Goal: Obtain resource: Obtain resource

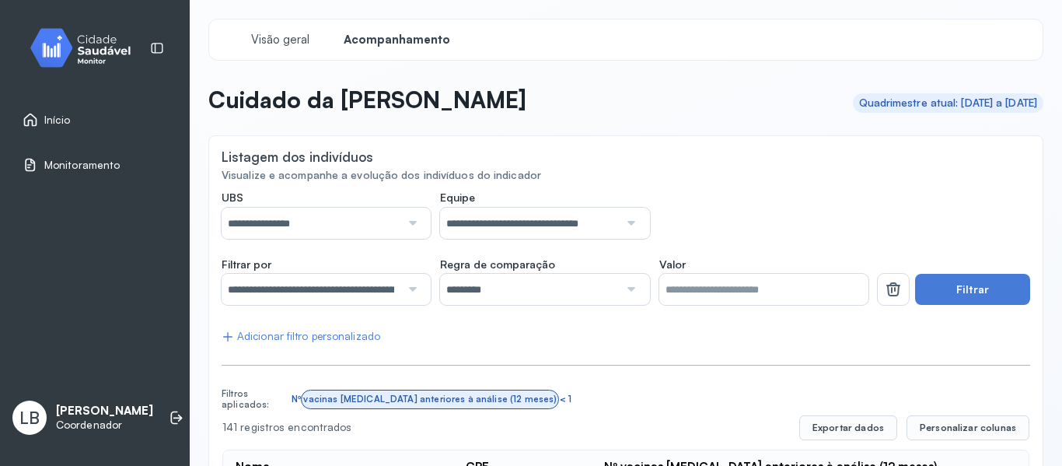
click at [74, 120] on link "Início" at bounding box center [95, 120] width 145 height 16
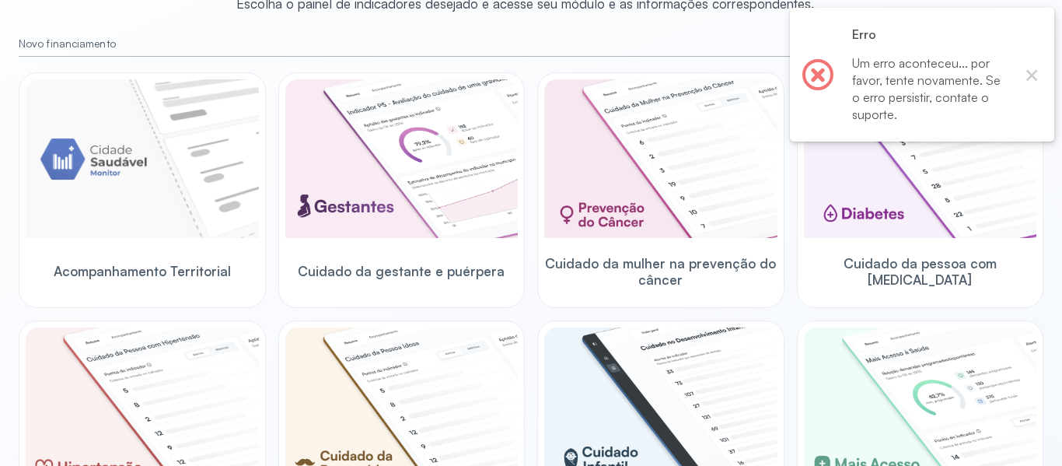
scroll to position [177, 0]
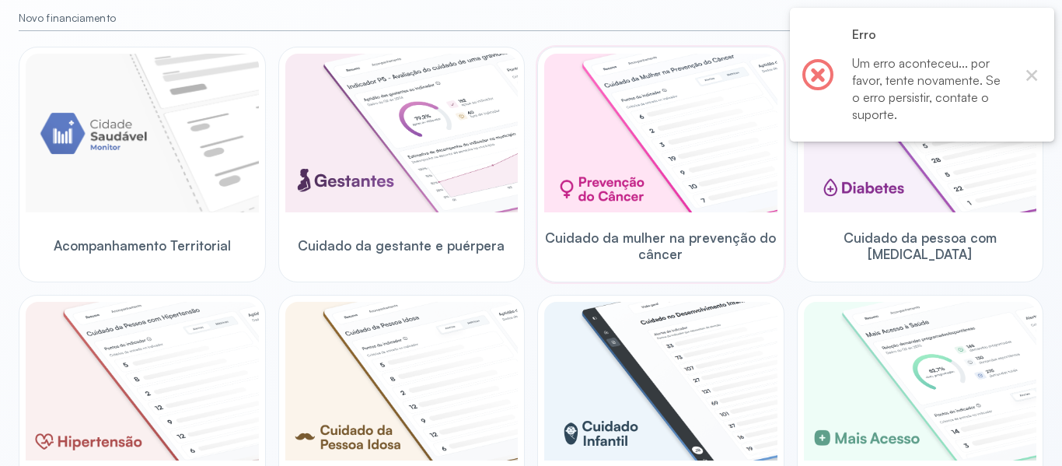
click at [598, 170] on img at bounding box center [660, 133] width 233 height 159
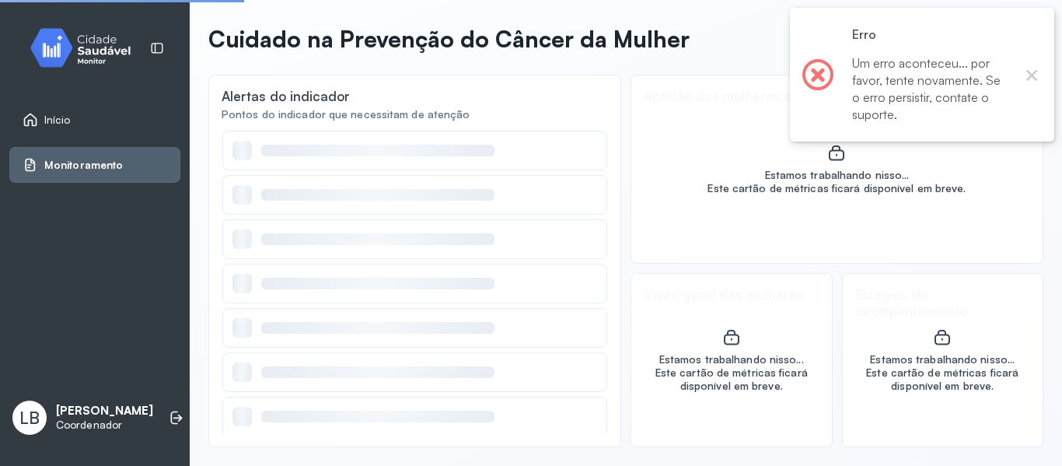
scroll to position [61, 0]
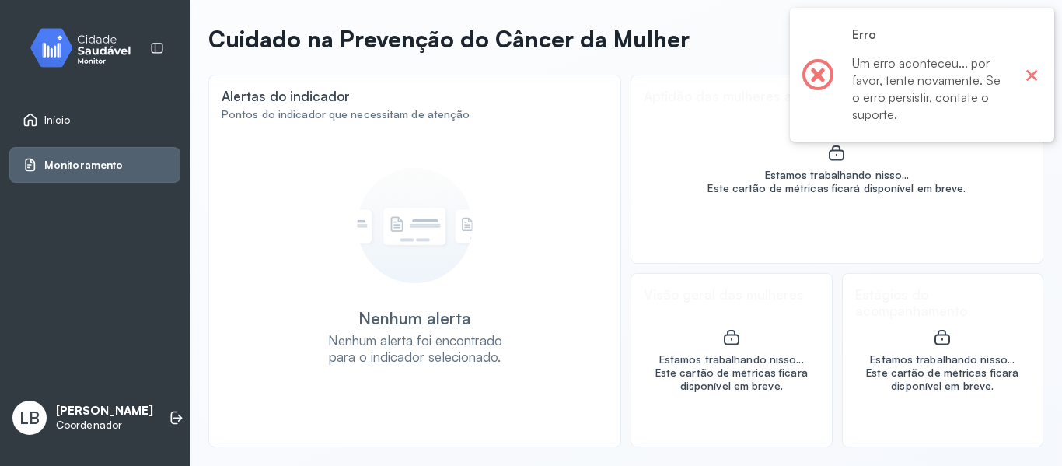
click at [1035, 75] on button "×" at bounding box center [1032, 75] width 20 height 20
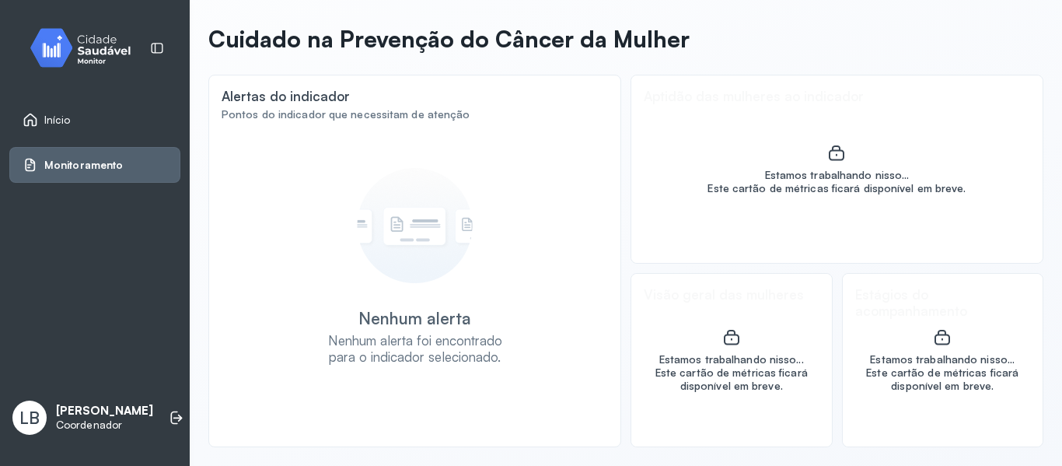
click at [102, 168] on span "Monitoramento" at bounding box center [83, 165] width 79 height 13
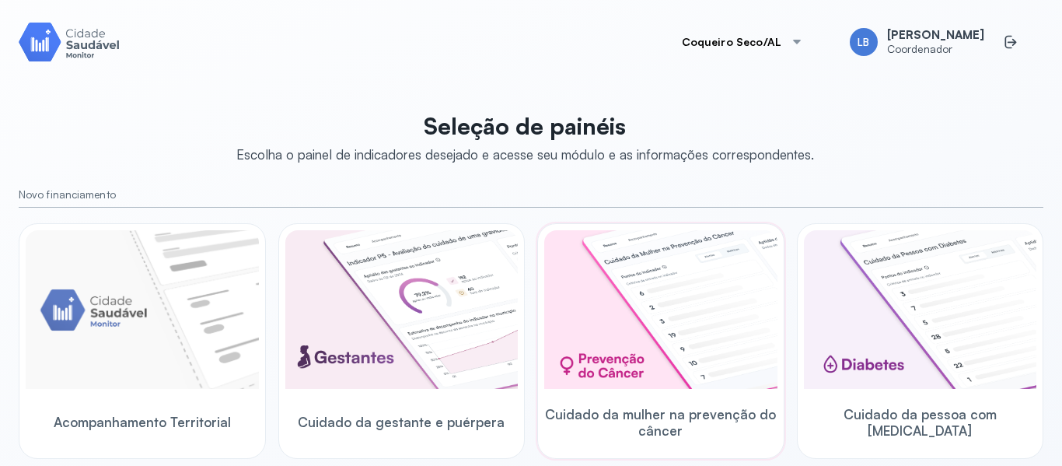
click at [672, 337] on img at bounding box center [660, 309] width 233 height 159
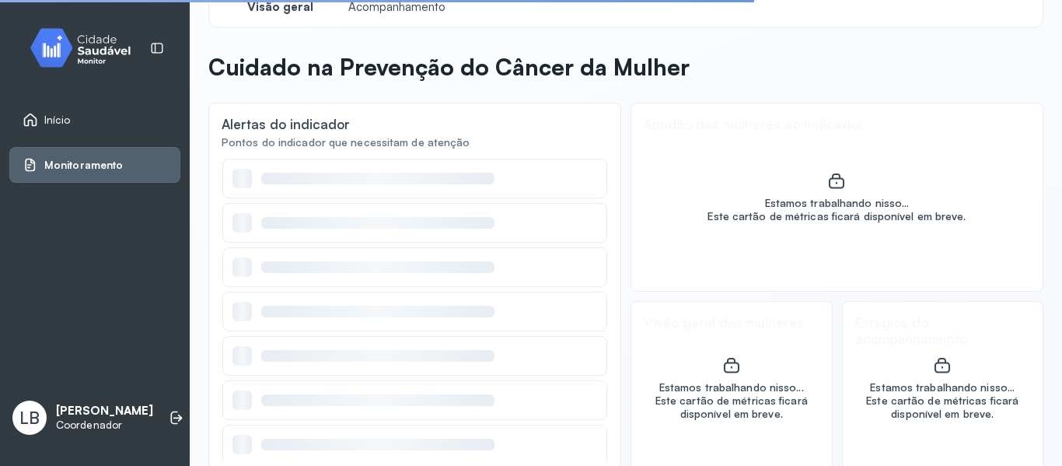
scroll to position [61, 0]
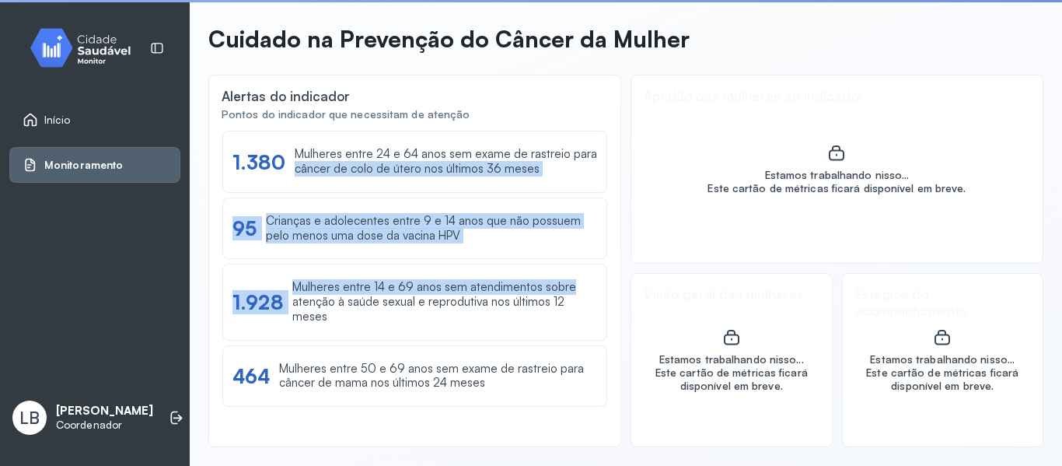
click at [602, 297] on div "Ver lista 1.380 Mulheres entre 24 e 64 anos sem exame de rastreio para câncer d…" at bounding box center [415, 282] width 386 height 304
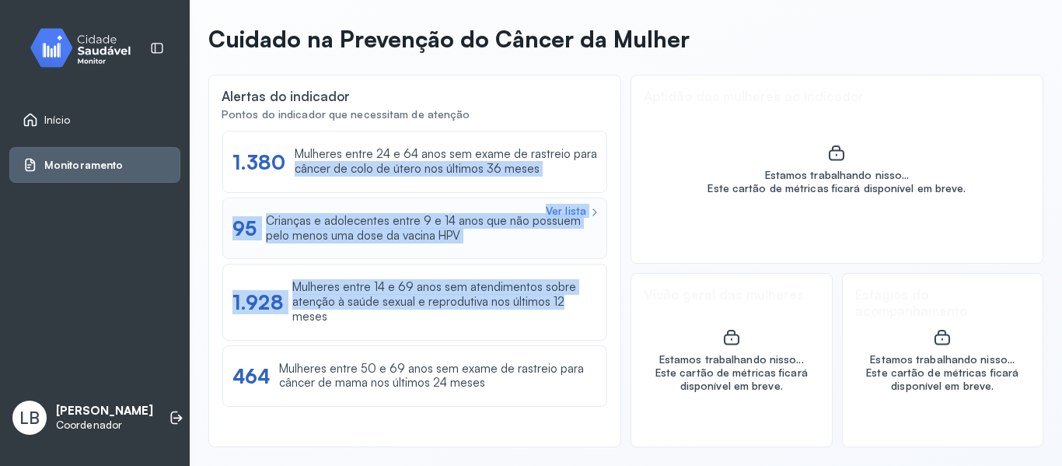
click at [456, 243] on div "Crianças e adolecentes entre 9 e 14 anos que não possuem pelo menos uma dose da…" at bounding box center [431, 229] width 331 height 30
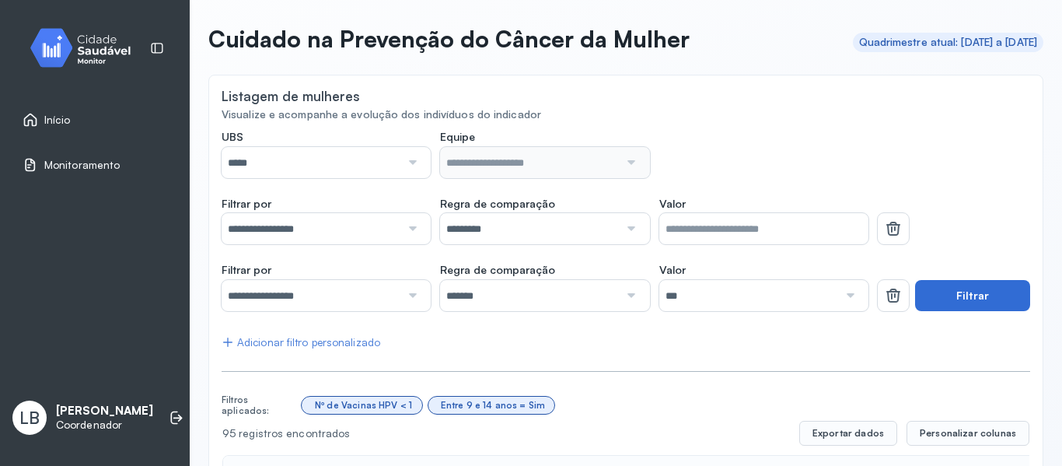
click at [931, 303] on button "Filtrar" at bounding box center [972, 295] width 115 height 31
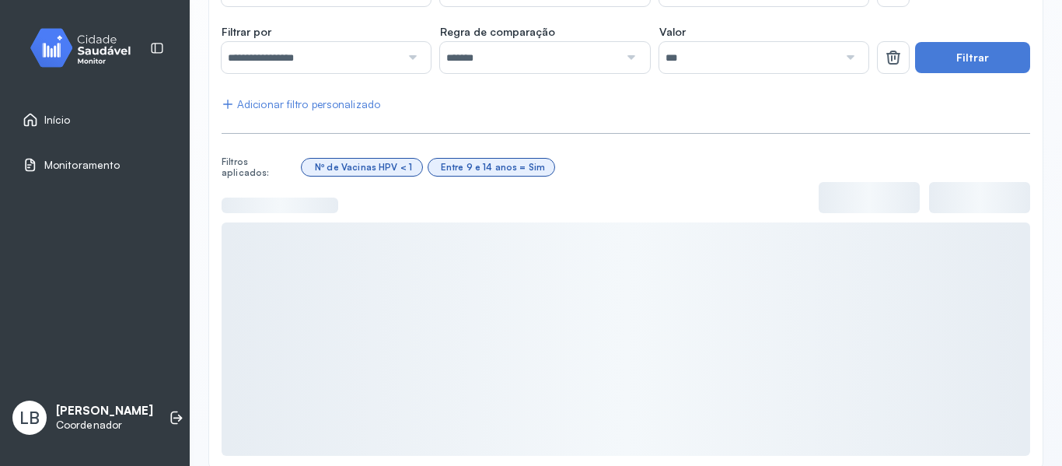
scroll to position [320, 0]
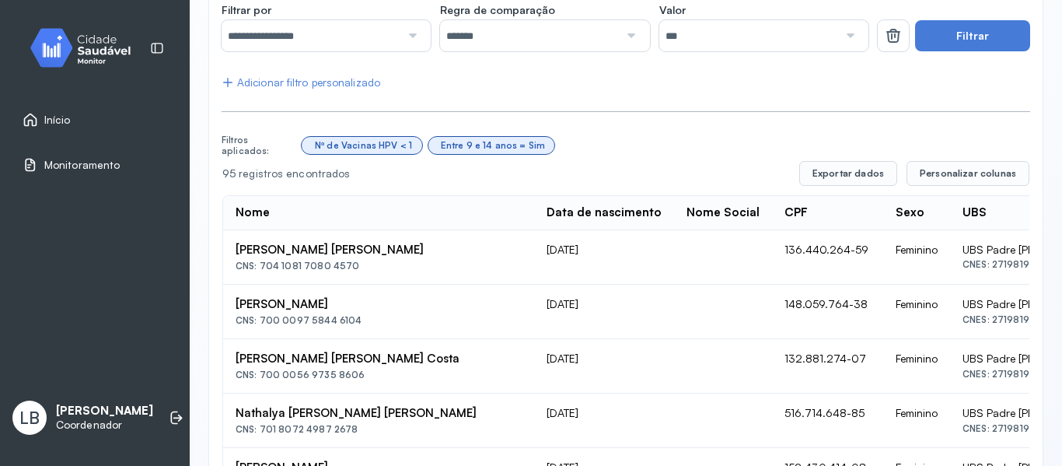
drag, startPoint x: 356, startPoint y: 271, endPoint x: 261, endPoint y: 267, distance: 94.9
click at [261, 267] on div "CNS: 704 1081 7080 4570" at bounding box center [379, 265] width 286 height 11
copy div "704 1081 7080 4570"
drag, startPoint x: 362, startPoint y: 321, endPoint x: 260, endPoint y: 319, distance: 101.1
click at [260, 319] on div "CNS: 700 0097 5844 6104" at bounding box center [379, 320] width 286 height 11
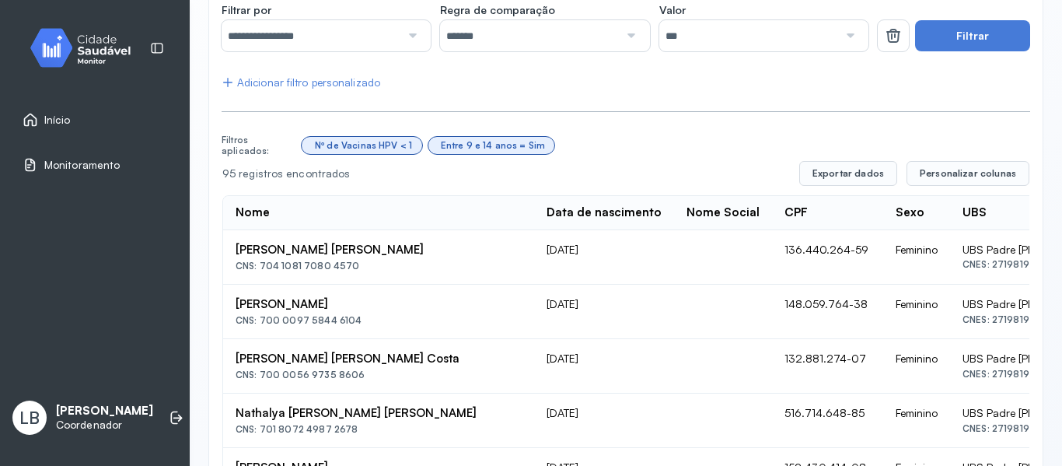
copy div "700 0097 5844 6104"
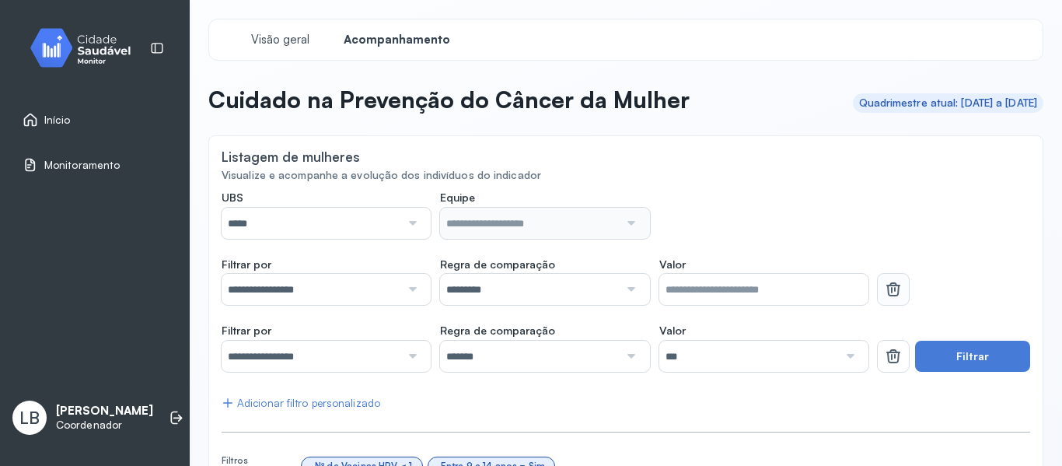
click at [893, 288] on button at bounding box center [893, 289] width 31 height 31
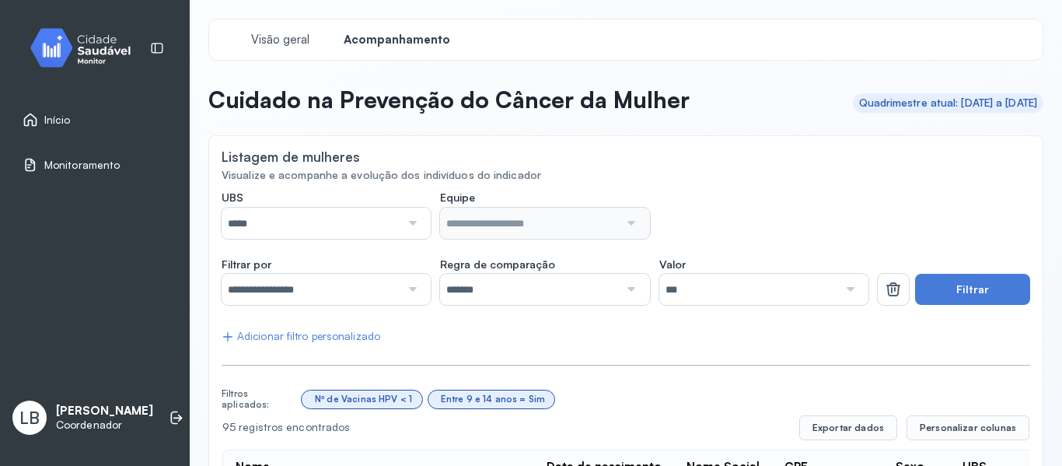
click at [405, 225] on div at bounding box center [410, 223] width 21 height 31
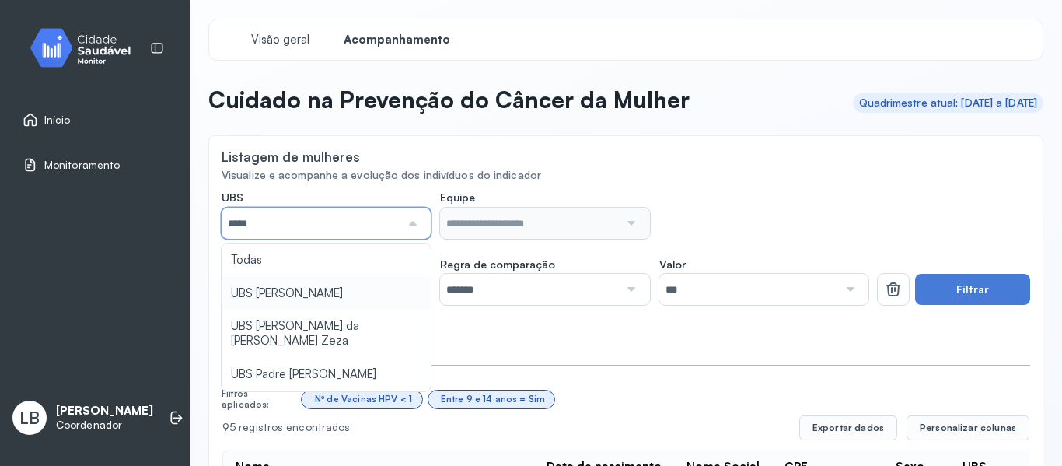
type input "*****"
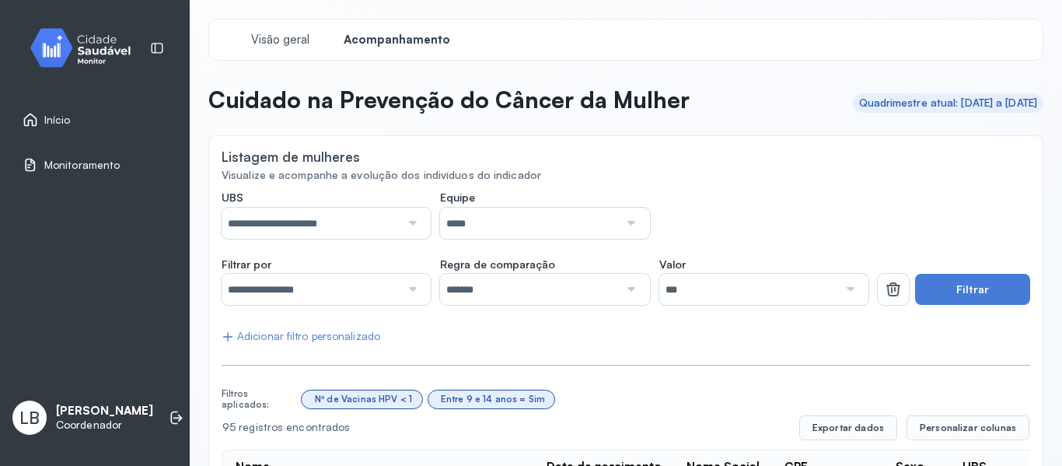
click at [646, 229] on div "**********" at bounding box center [545, 215] width 647 height 48
click at [633, 226] on div at bounding box center [629, 223] width 21 height 31
click at [968, 296] on button "Filtrar" at bounding box center [972, 289] width 115 height 31
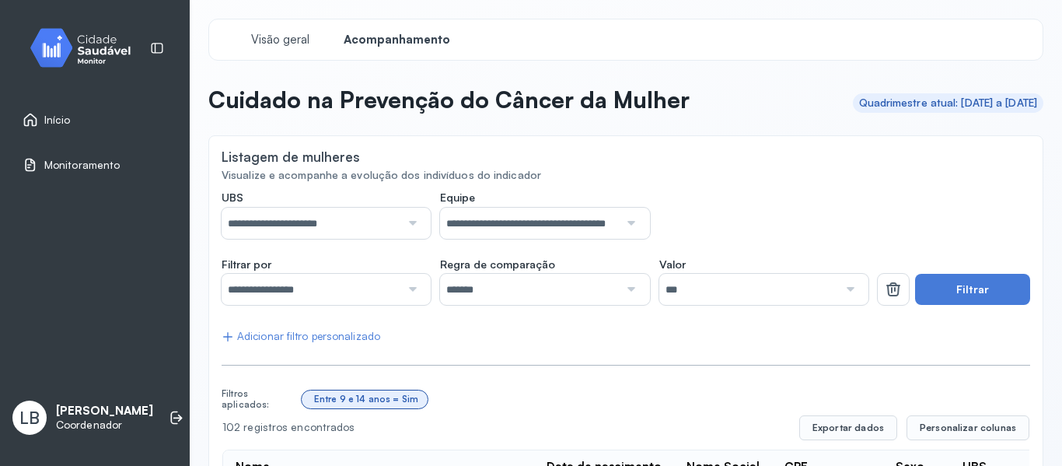
click at [799, 305] on input "***" at bounding box center [748, 289] width 179 height 31
click at [739, 260] on div "Valor *** Sim Não" at bounding box center [763, 281] width 209 height 48
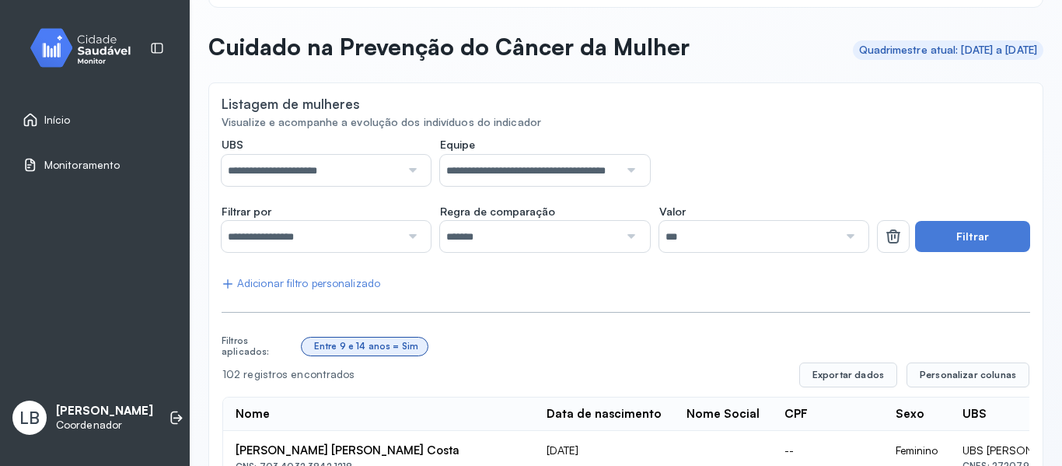
scroll to position [41, 0]
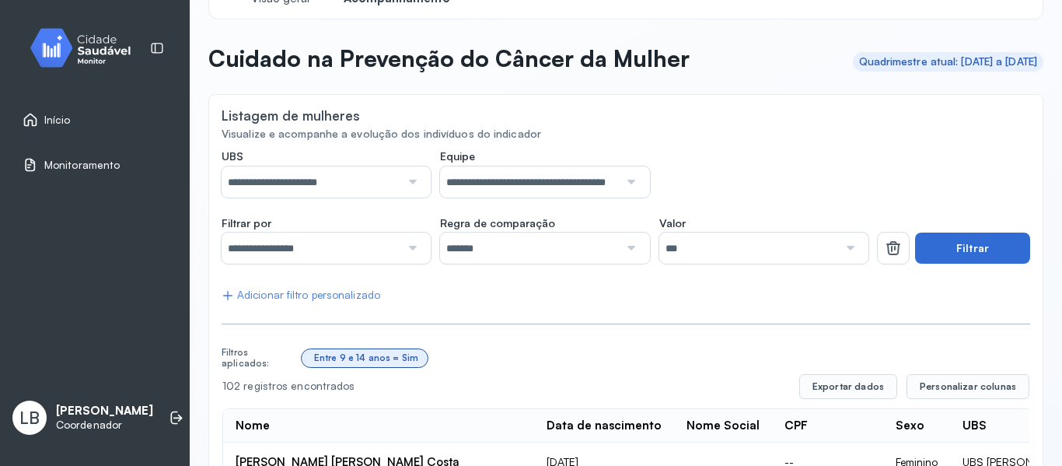
click at [965, 243] on button "Filtrar" at bounding box center [972, 247] width 115 height 31
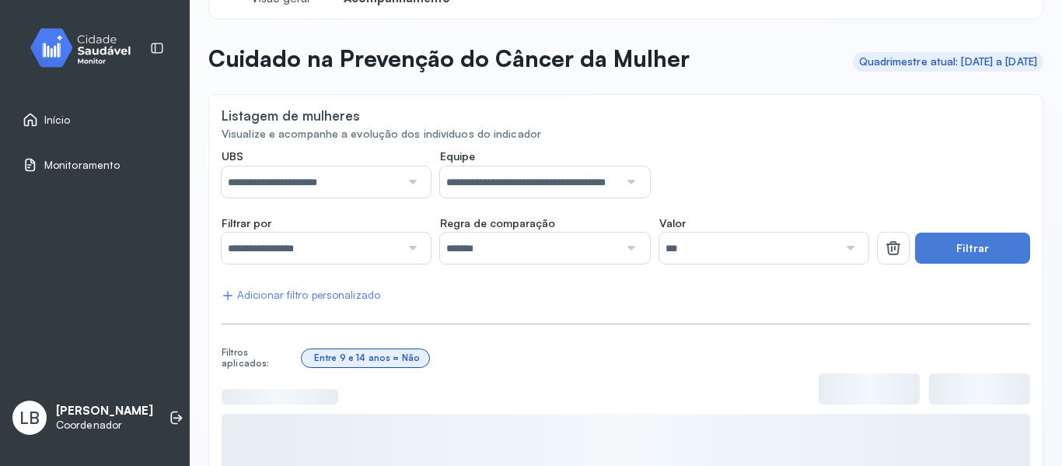
scroll to position [254, 0]
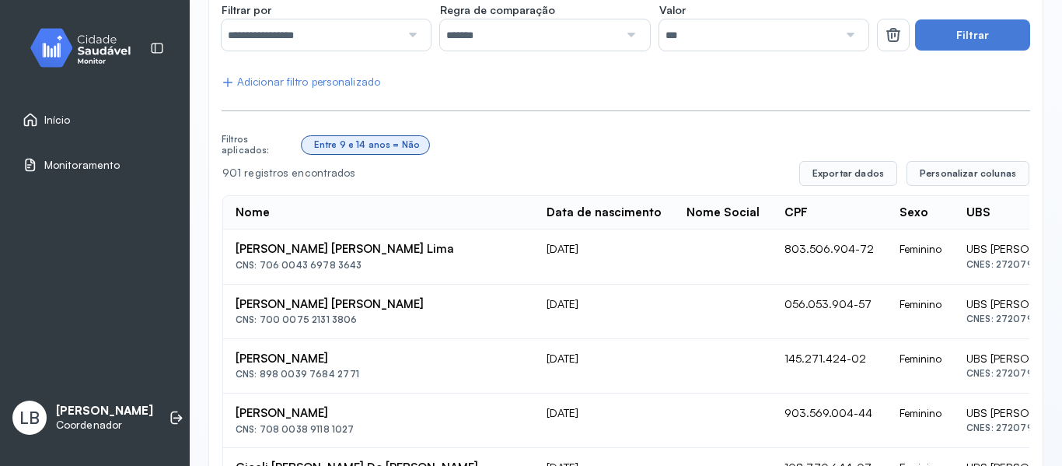
drag, startPoint x: 351, startPoint y: 267, endPoint x: 245, endPoint y: 266, distance: 106.5
click at [245, 266] on div "CNS: 706 0043 6978 3643" at bounding box center [379, 265] width 286 height 11
click at [574, 313] on td "15/04/1974" at bounding box center [604, 312] width 140 height 54
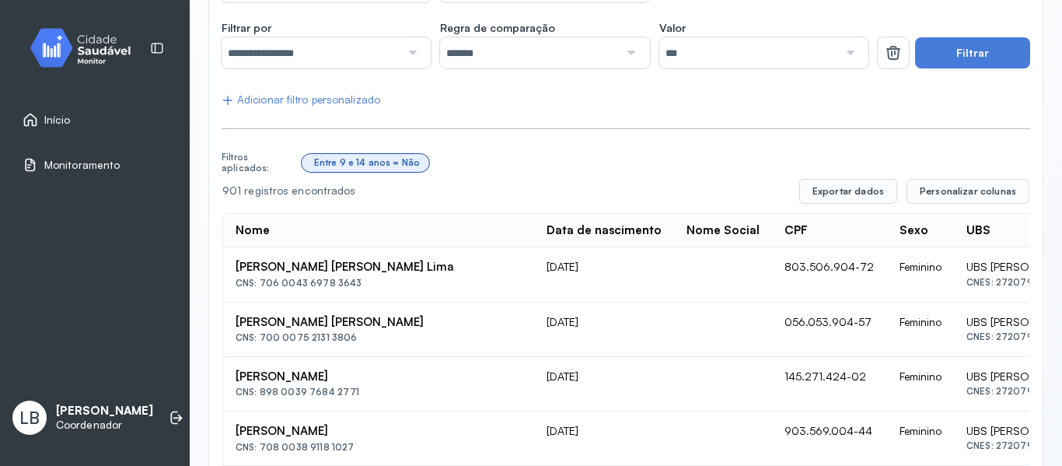
scroll to position [0, 0]
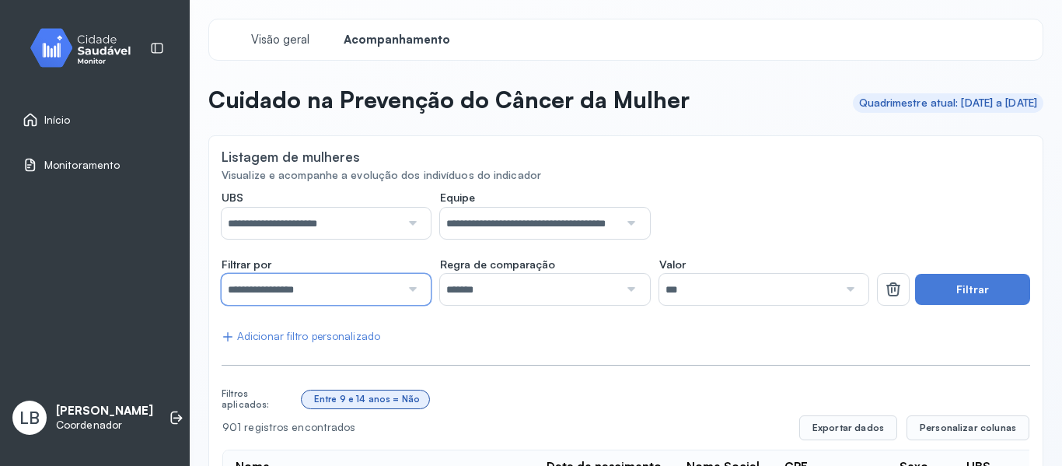
click at [337, 281] on input "**********" at bounding box center [311, 289] width 179 height 31
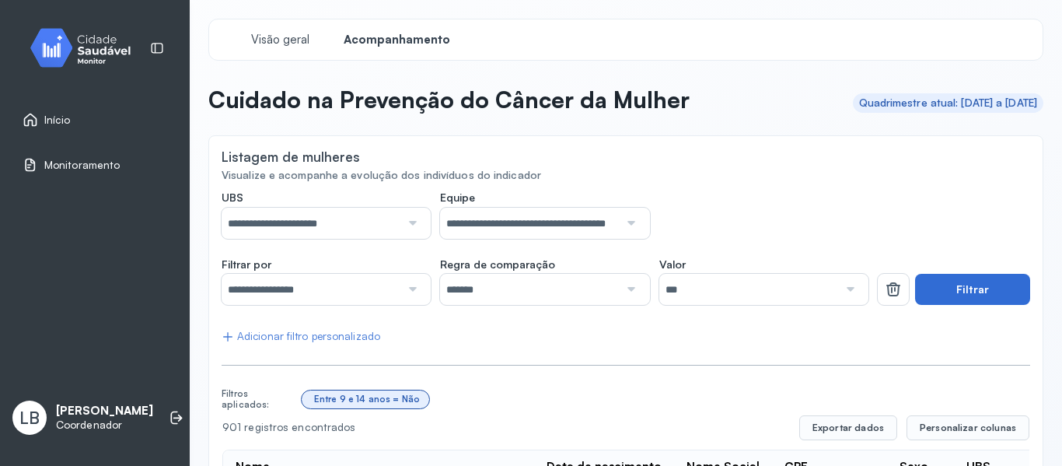
click at [928, 298] on button "Filtrar" at bounding box center [972, 289] width 115 height 31
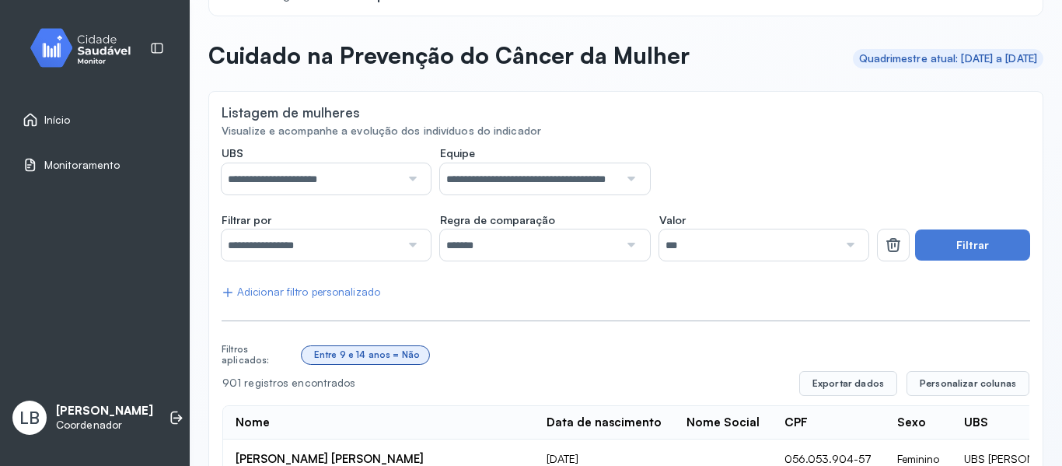
scroll to position [53, 0]
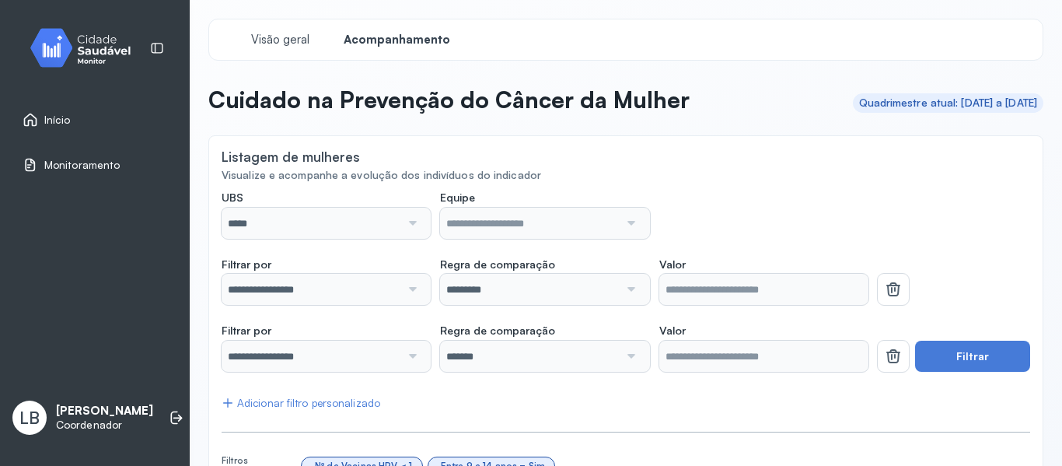
click at [406, 220] on div at bounding box center [410, 223] width 21 height 31
click at [407, 229] on div at bounding box center [410, 223] width 21 height 31
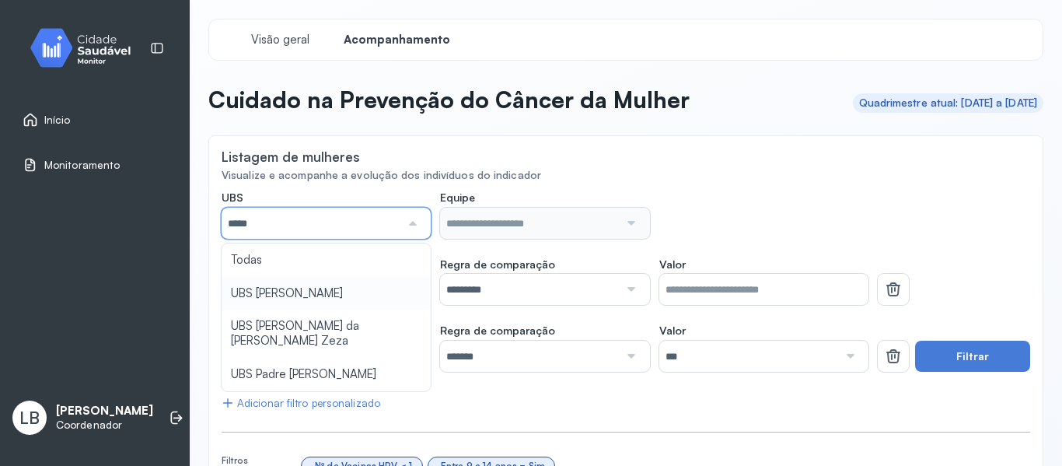
type input "*****"
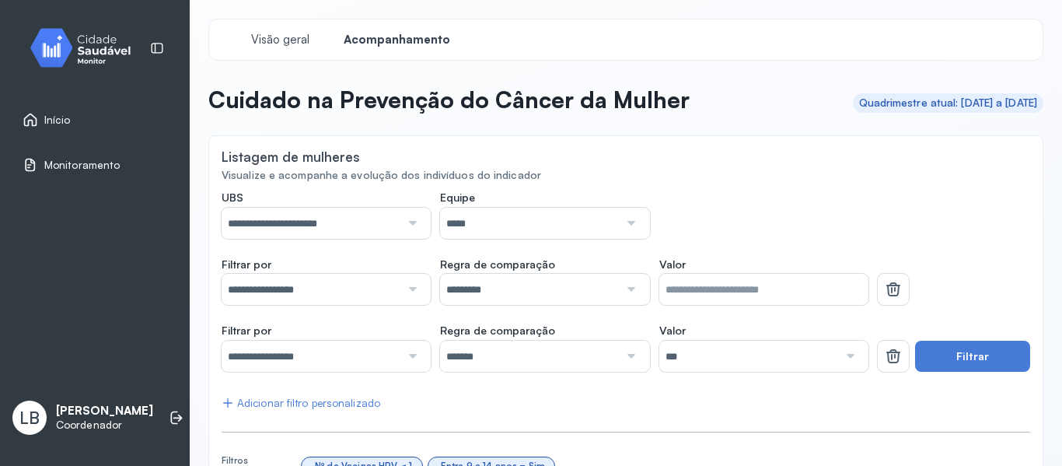
click at [627, 228] on div at bounding box center [629, 223] width 21 height 31
click at [418, 295] on div at bounding box center [410, 289] width 21 height 31
click at [821, 163] on div "Listagem de mulheres" at bounding box center [626, 158] width 809 height 19
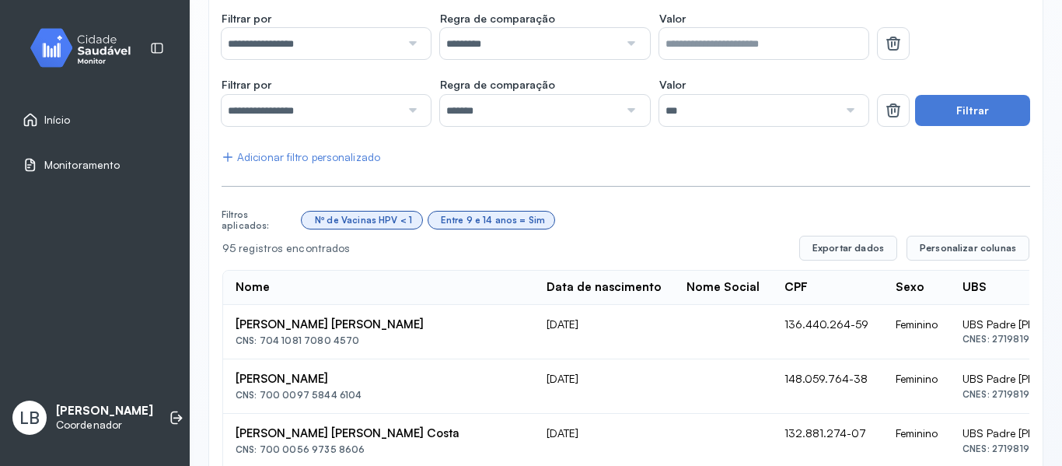
scroll to position [252, 0]
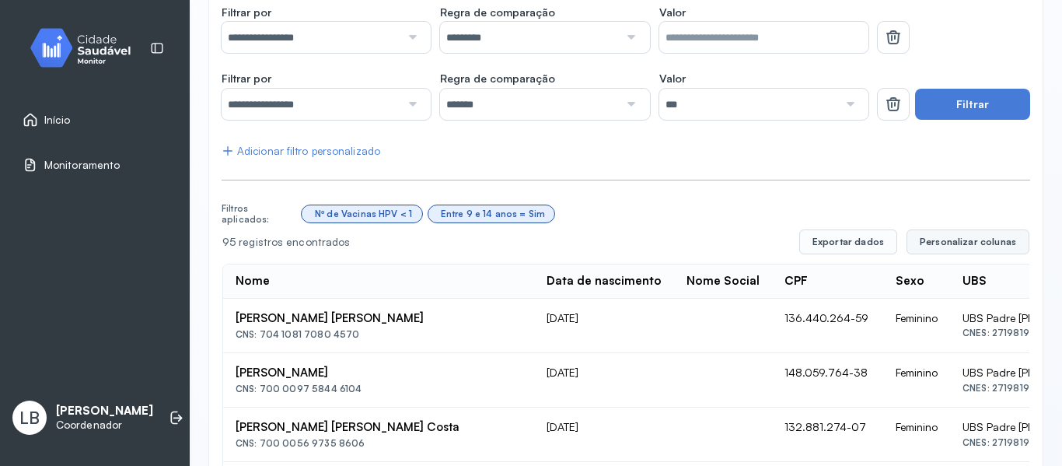
click at [964, 239] on span "Personalizar colunas" at bounding box center [968, 242] width 96 height 12
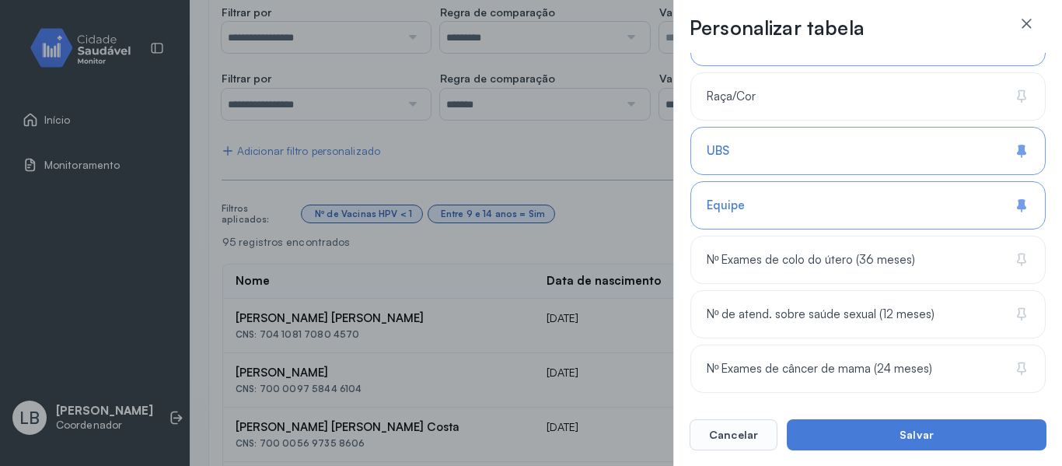
scroll to position [426, 0]
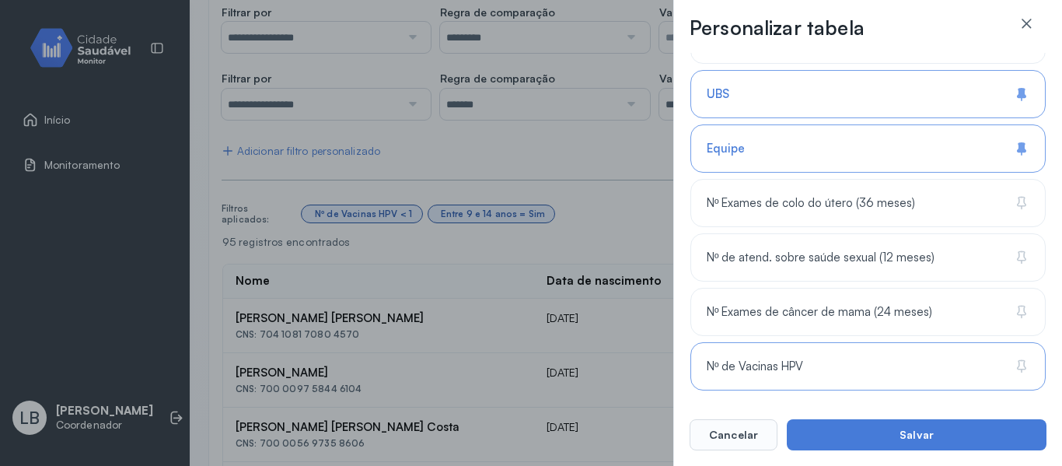
click at [846, 356] on div "Nº de Vacinas HPV" at bounding box center [867, 366] width 355 height 48
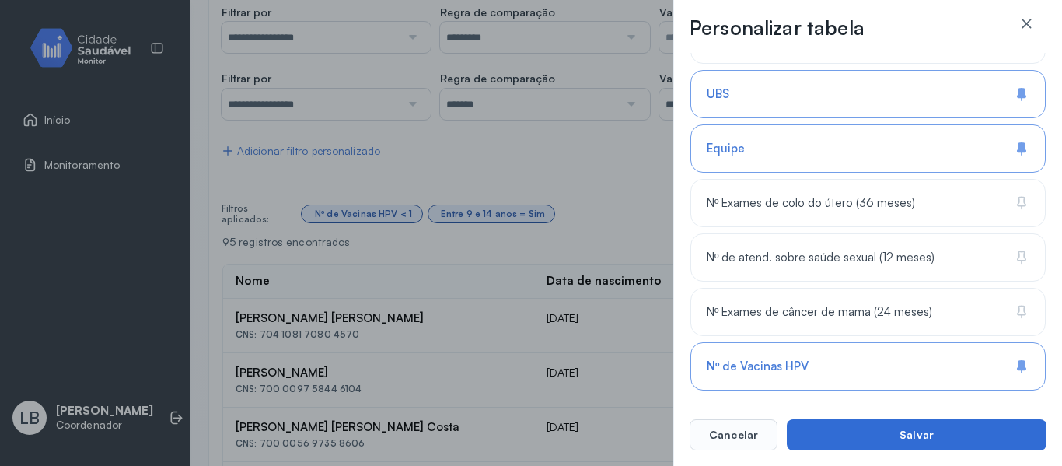
click at [879, 435] on button "Salvar" at bounding box center [917, 434] width 260 height 31
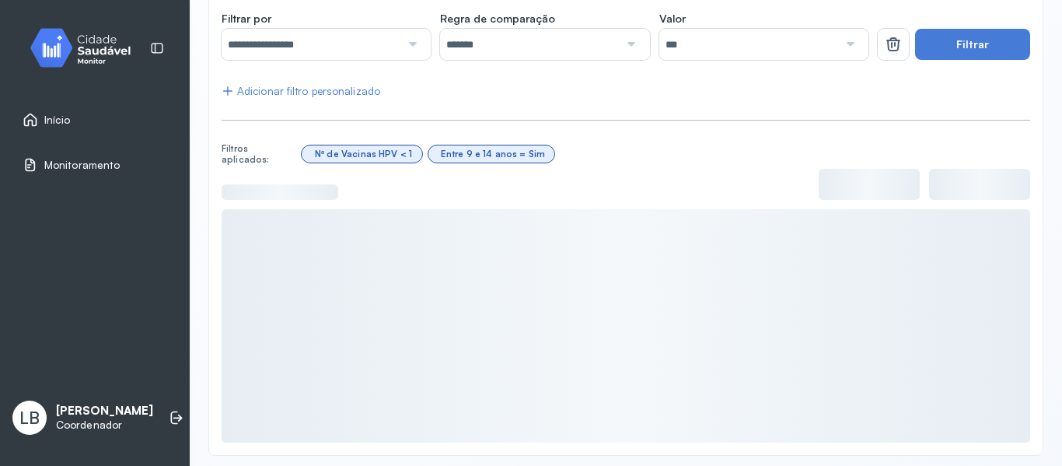
scroll to position [313, 0]
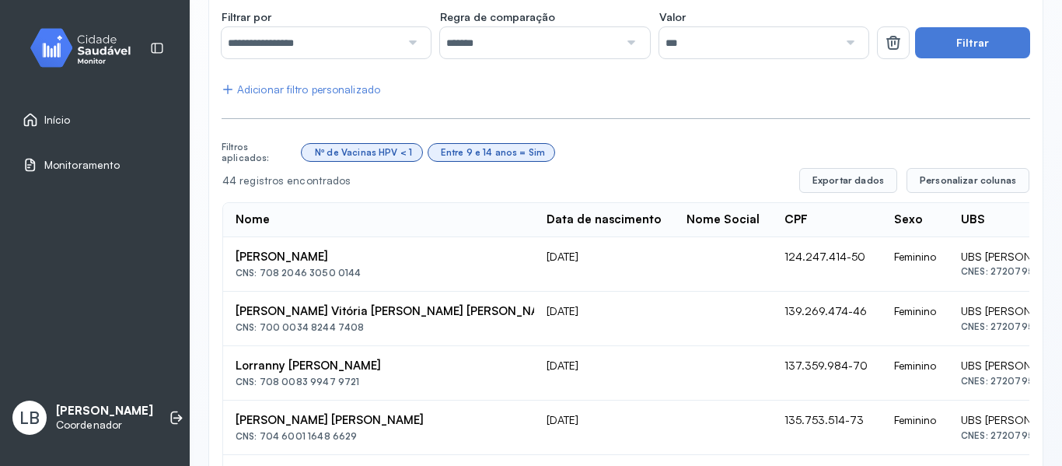
drag, startPoint x: 366, startPoint y: 278, endPoint x: 261, endPoint y: 284, distance: 105.1
click at [261, 284] on td "Jadna Carla Moura Lima CNS: 708 2046 3050 0144" at bounding box center [378, 264] width 311 height 54
copy div "708 2046 3050 0144"
click at [369, 318] on div "Laura Vitória Ferreira Da Silva" at bounding box center [379, 311] width 286 height 15
drag, startPoint x: 364, startPoint y: 327, endPoint x: 262, endPoint y: 328, distance: 101.9
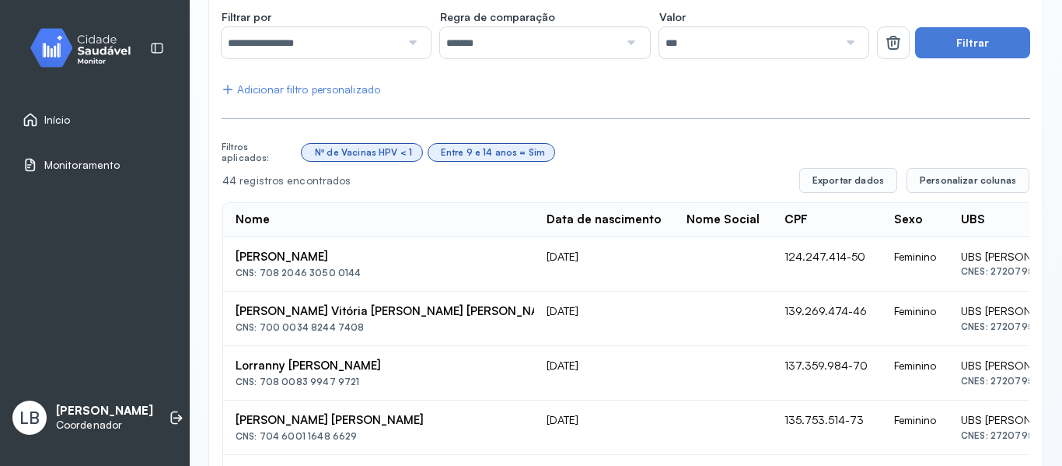
click at [262, 328] on div "CNS: 700 0034 8244 7408" at bounding box center [379, 327] width 286 height 11
copy div "700 0034 8244 7408"
drag, startPoint x: 362, startPoint y: 379, endPoint x: 258, endPoint y: 381, distance: 103.4
click at [258, 381] on div "CNS: 708 0083 9947 9721" at bounding box center [379, 381] width 286 height 11
copy div "708 0083 9947 9721"
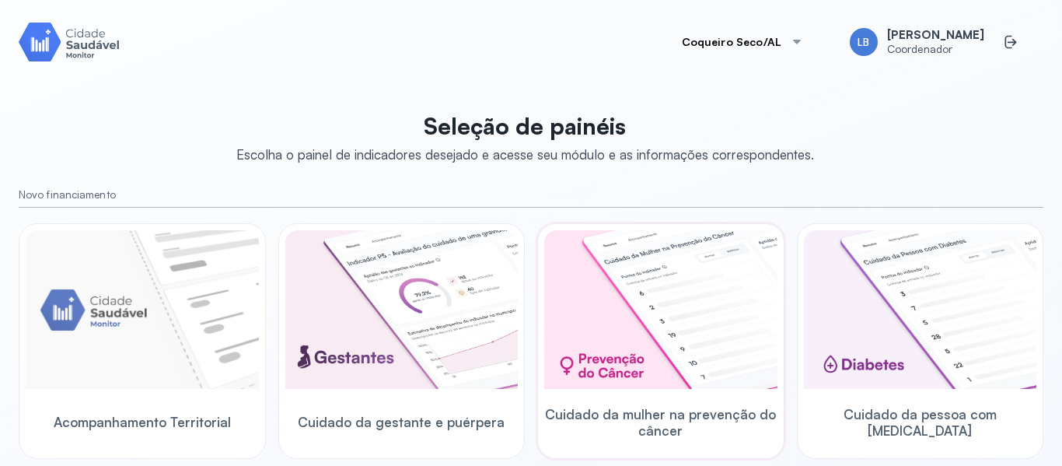
click at [744, 270] on img at bounding box center [660, 309] width 233 height 159
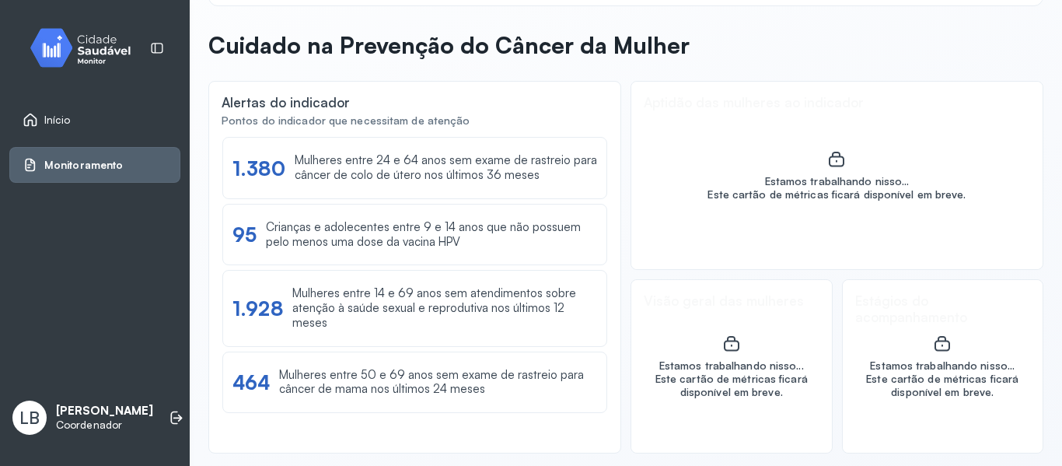
scroll to position [61, 0]
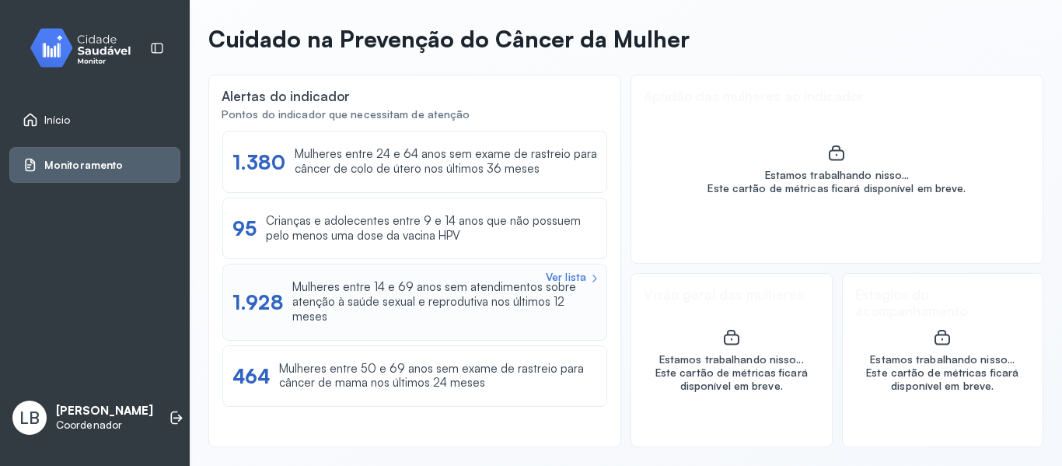
click at [356, 327] on div "Ver lista 1.928 Mulheres entre 14 e 69 anos sem atendimentos sobre atenção à sa…" at bounding box center [414, 302] width 385 height 76
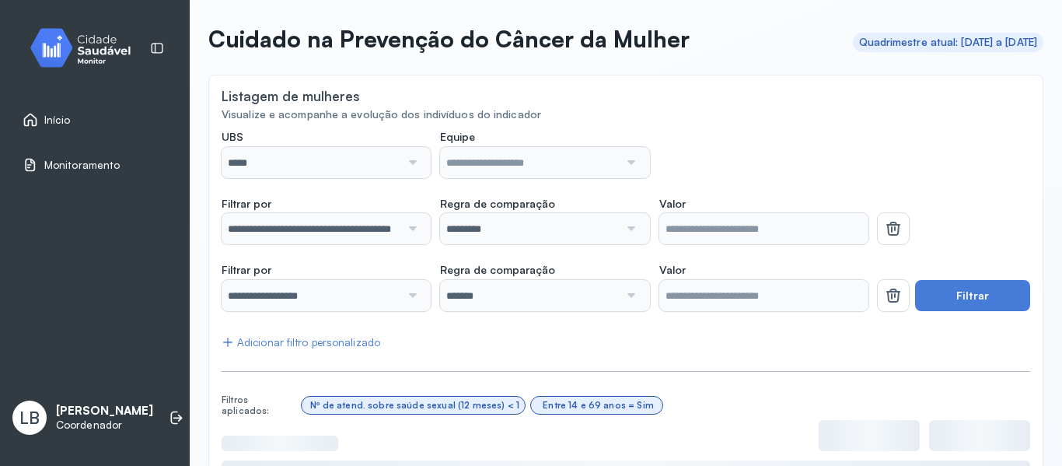
click at [71, 124] on link "Início" at bounding box center [95, 120] width 145 height 16
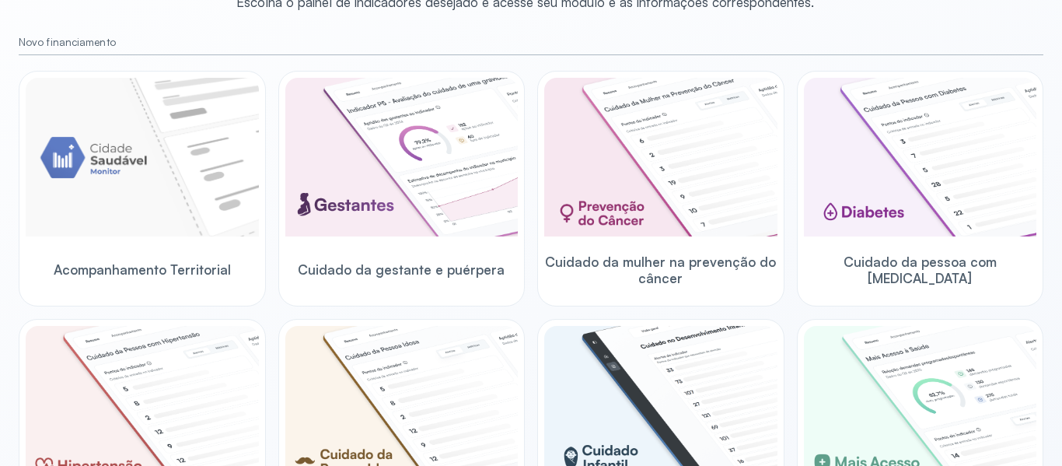
scroll to position [149, 0]
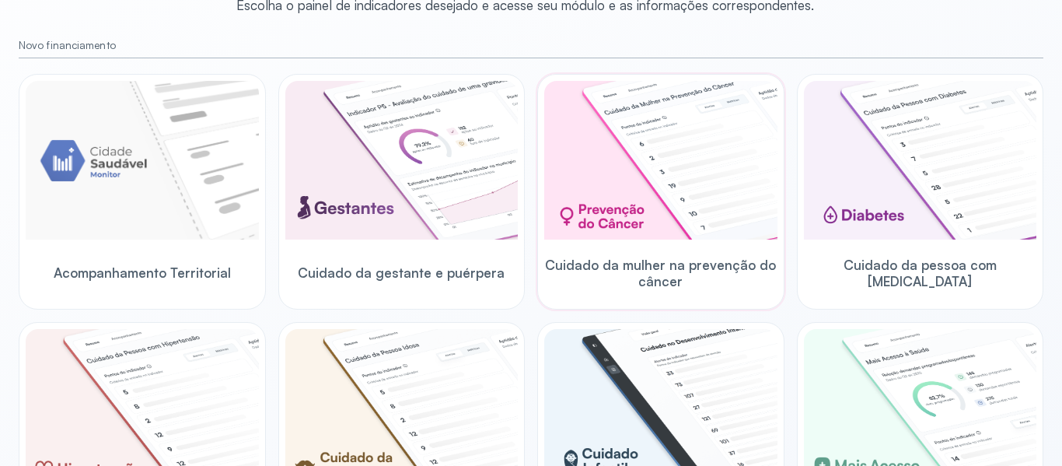
click at [651, 276] on span "Cuidado da mulher na prevenção do câncer" at bounding box center [660, 273] width 233 height 33
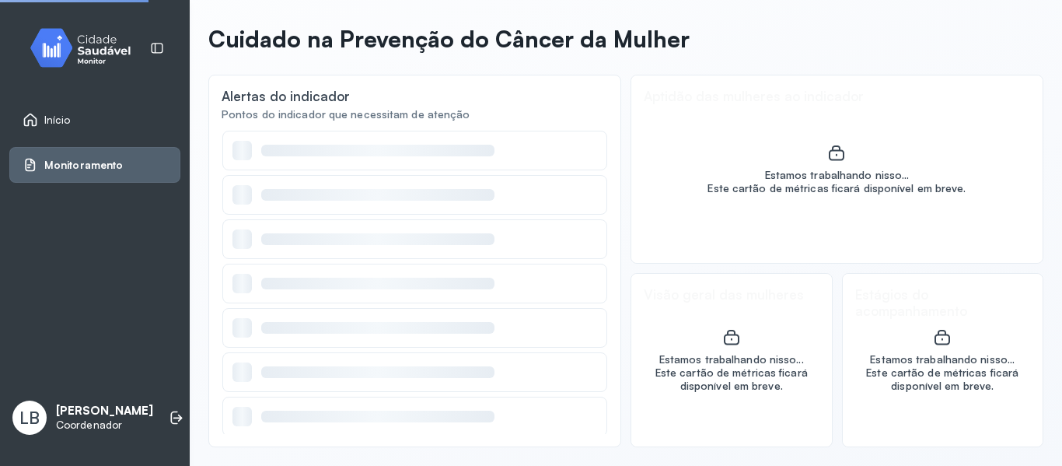
scroll to position [61, 0]
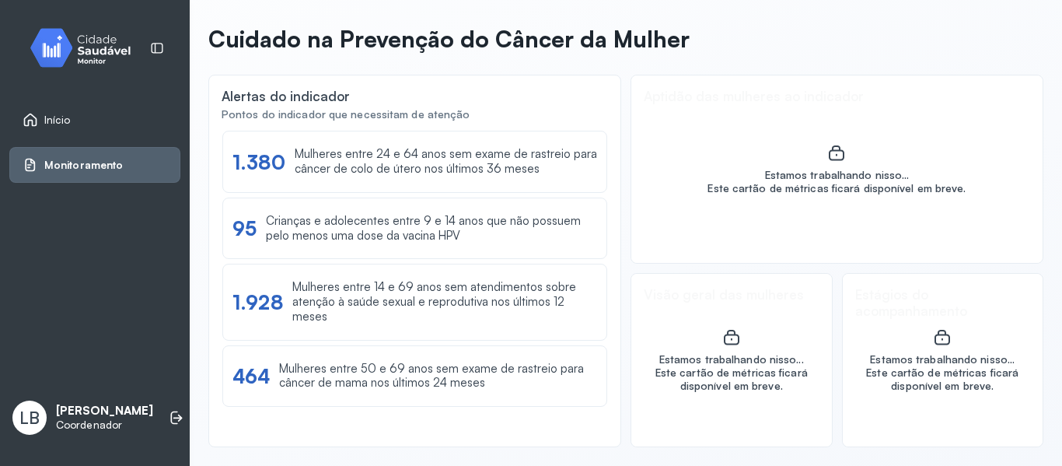
click at [89, 131] on div "Início" at bounding box center [94, 120] width 171 height 36
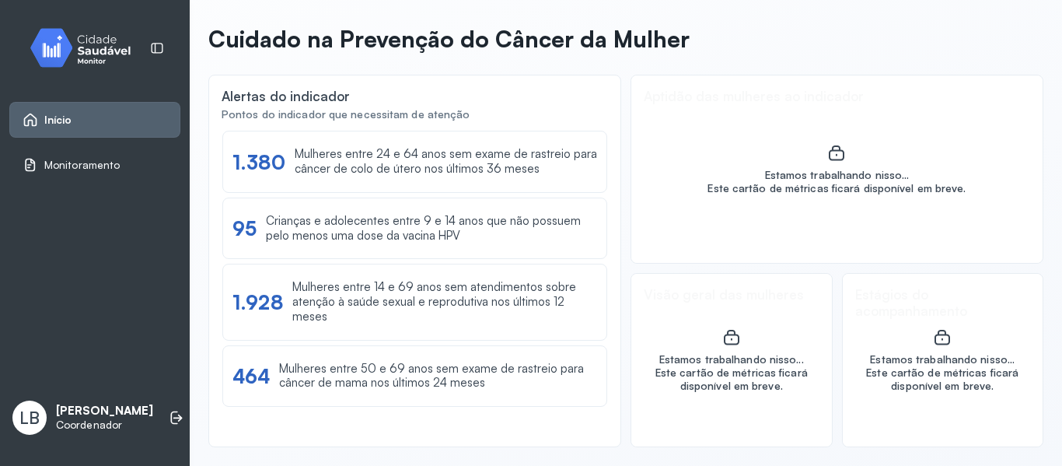
click at [89, 131] on div "Início" at bounding box center [94, 120] width 171 height 36
click at [107, 114] on link "Início" at bounding box center [95, 120] width 145 height 16
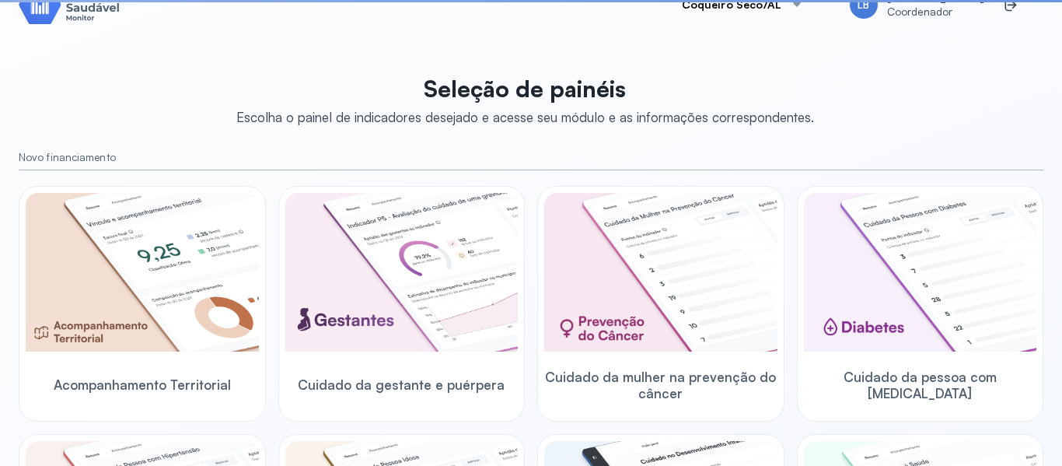
scroll to position [149, 0]
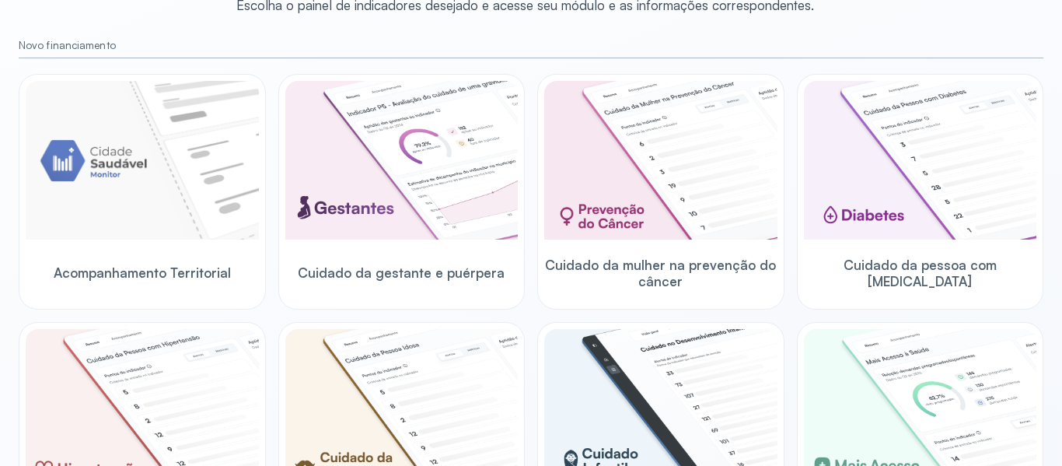
drag, startPoint x: 1044, startPoint y: 218, endPoint x: 1053, endPoint y: 218, distance: 8.6
click at [1053, 218] on div "Coqueiro Seco/AL LB Layssa Barros Coordenador Seleção de painéis Escolha o pain…" at bounding box center [531, 233] width 1062 height 466
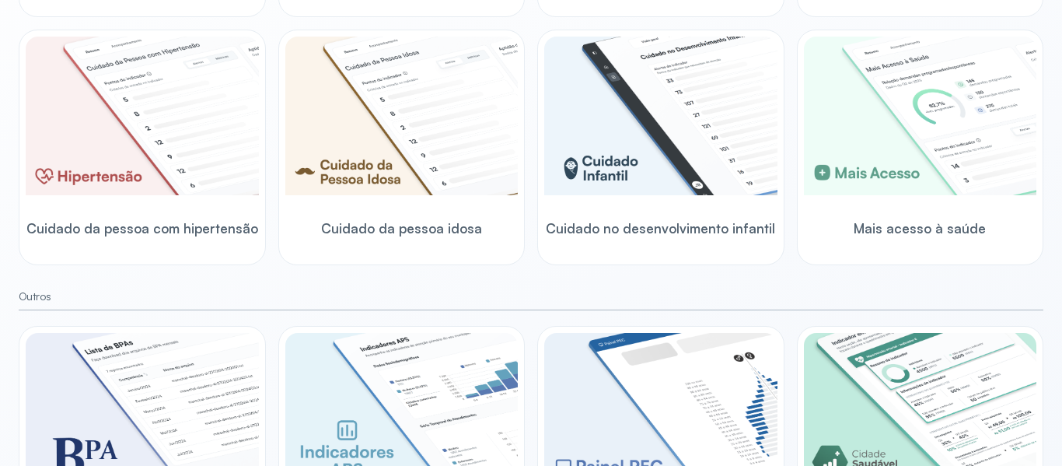
scroll to position [451, 0]
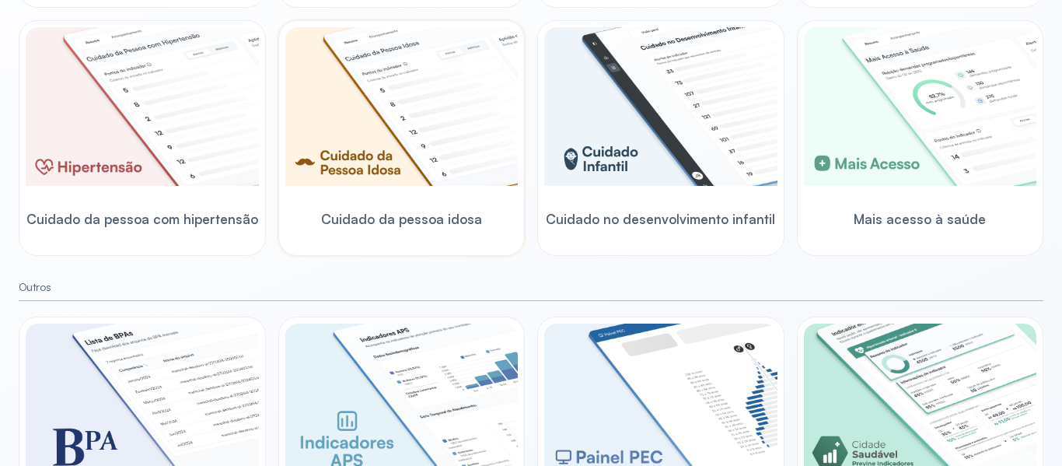
click at [383, 127] on img at bounding box center [401, 106] width 233 height 159
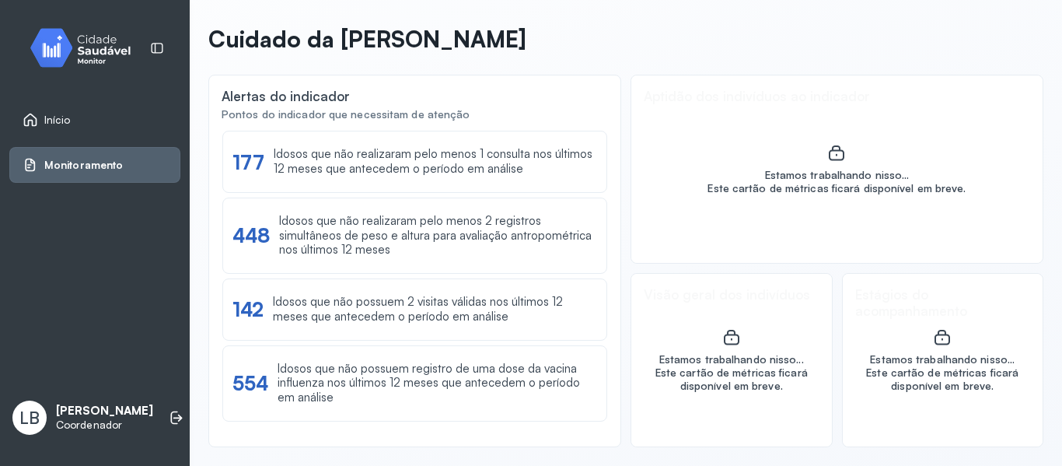
click at [89, 161] on span "Monitoramento" at bounding box center [83, 165] width 79 height 13
click at [79, 110] on div "Início" at bounding box center [94, 120] width 171 height 36
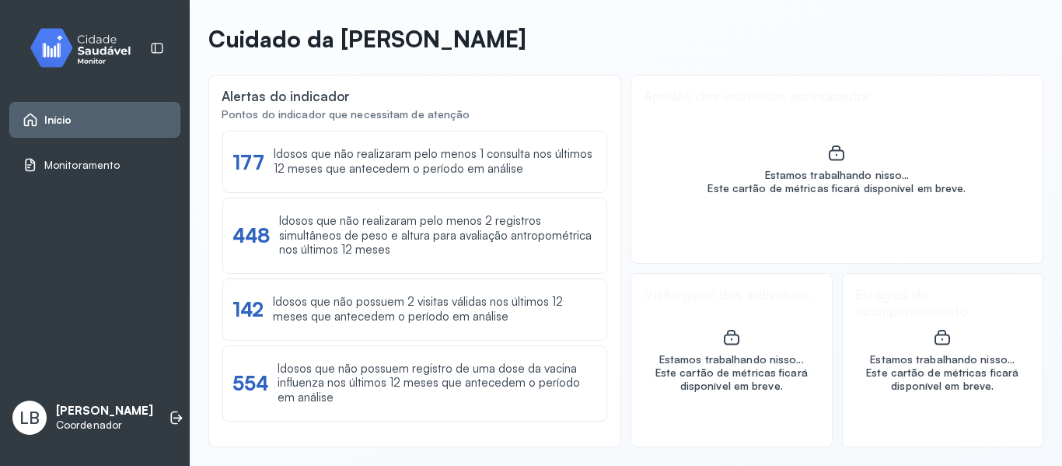
click at [79, 110] on div "Início" at bounding box center [94, 120] width 171 height 36
click at [79, 123] on link "Início" at bounding box center [95, 120] width 145 height 16
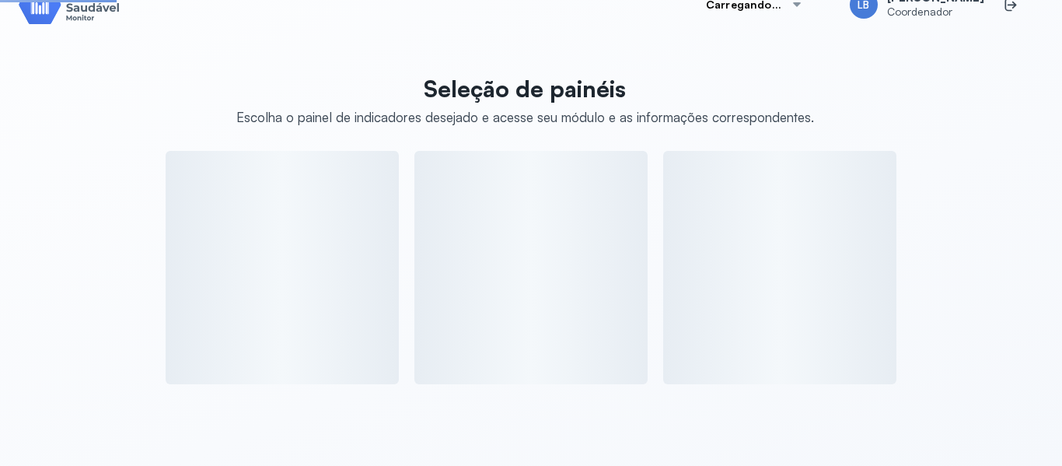
click at [79, 123] on div "Seleção de painéis Escolha o painel de indicadores desejado e acesse seu módulo…" at bounding box center [531, 224] width 1025 height 319
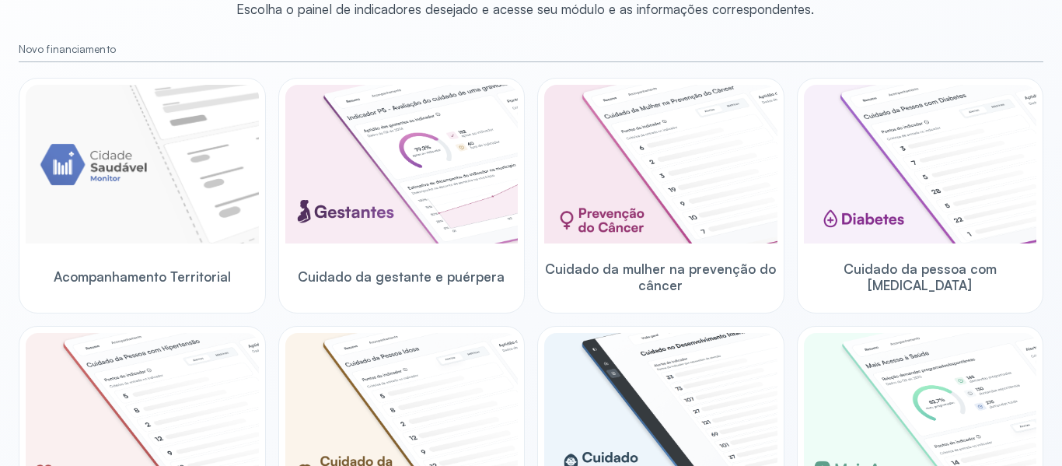
scroll to position [144, 0]
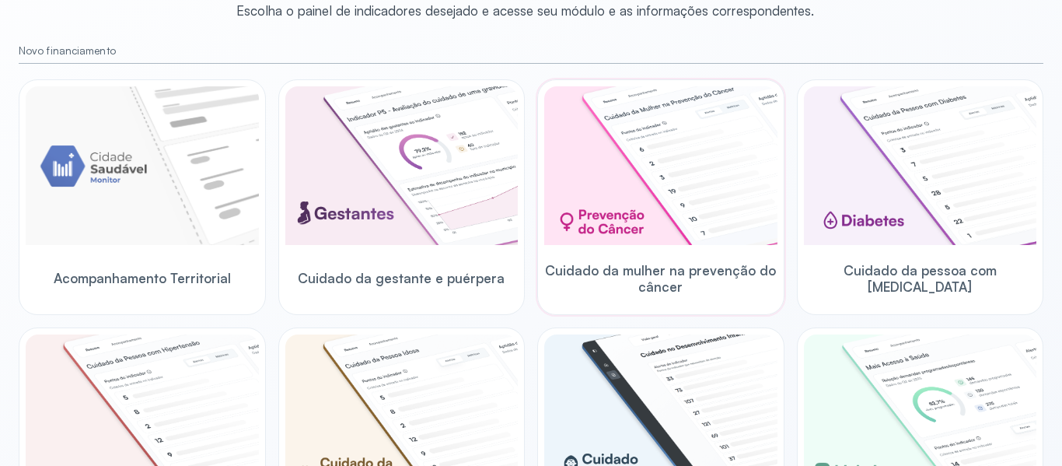
click at [652, 202] on img at bounding box center [660, 165] width 233 height 159
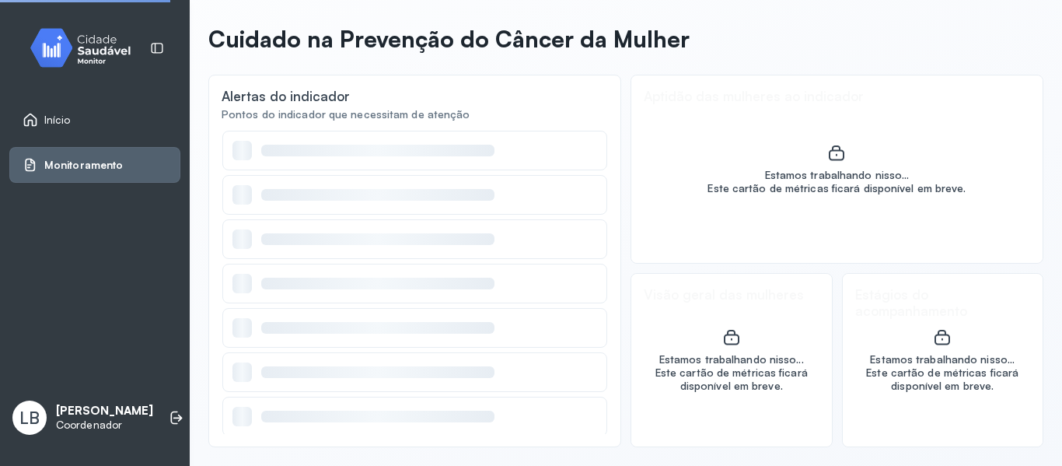
scroll to position [61, 0]
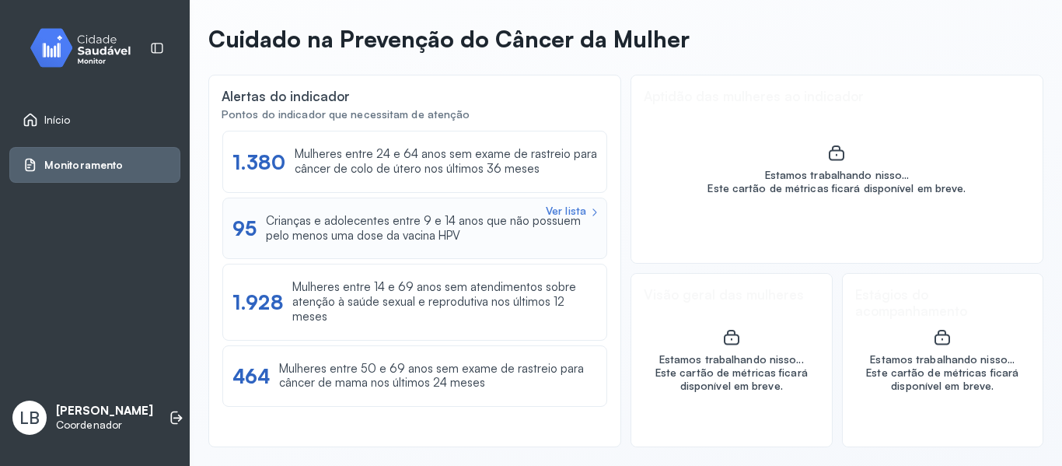
click at [481, 247] on div "Ver lista 95 Crianças e adolecentes entre 9 e 14 anos que não possuem pelo meno…" at bounding box center [414, 229] width 385 height 62
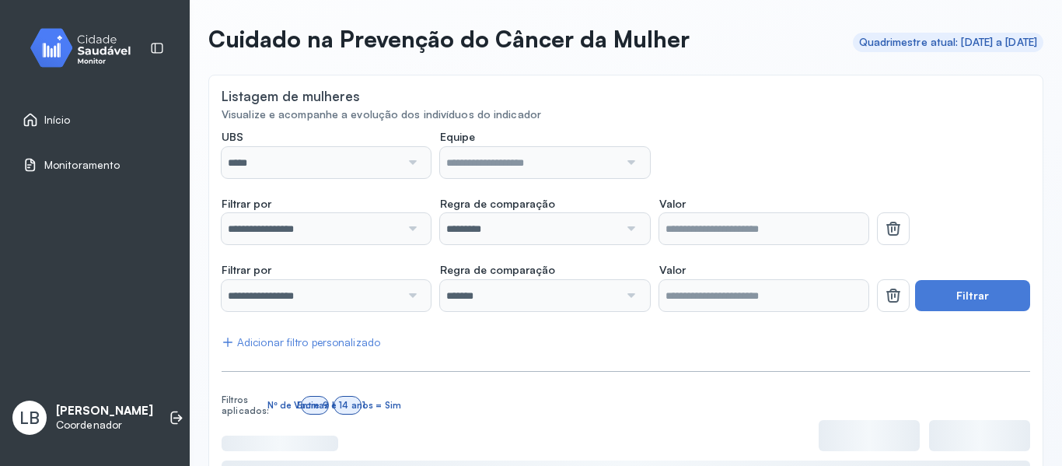
scroll to position [144, 0]
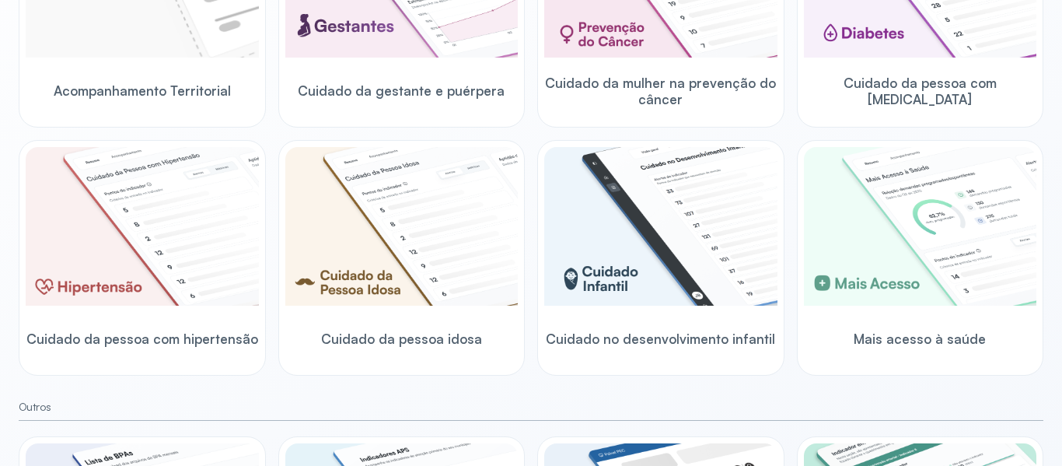
scroll to position [333, 0]
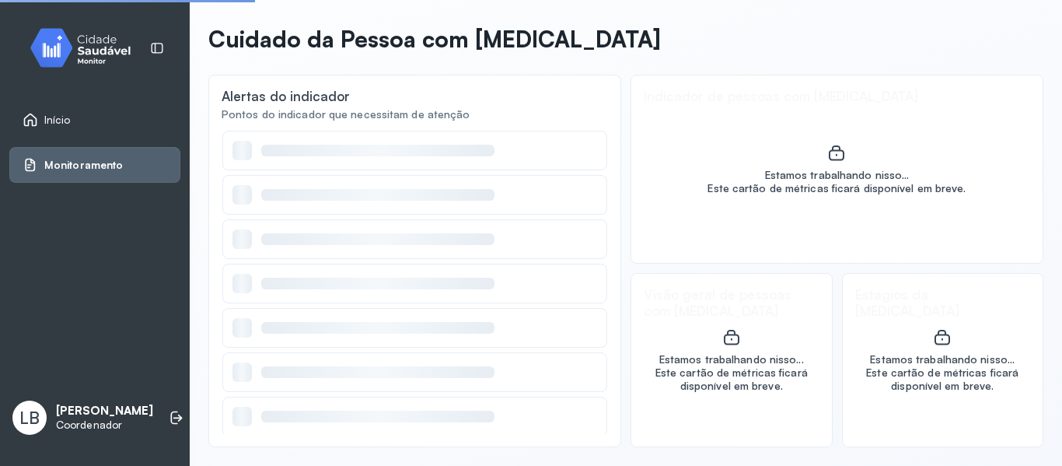
scroll to position [61, 0]
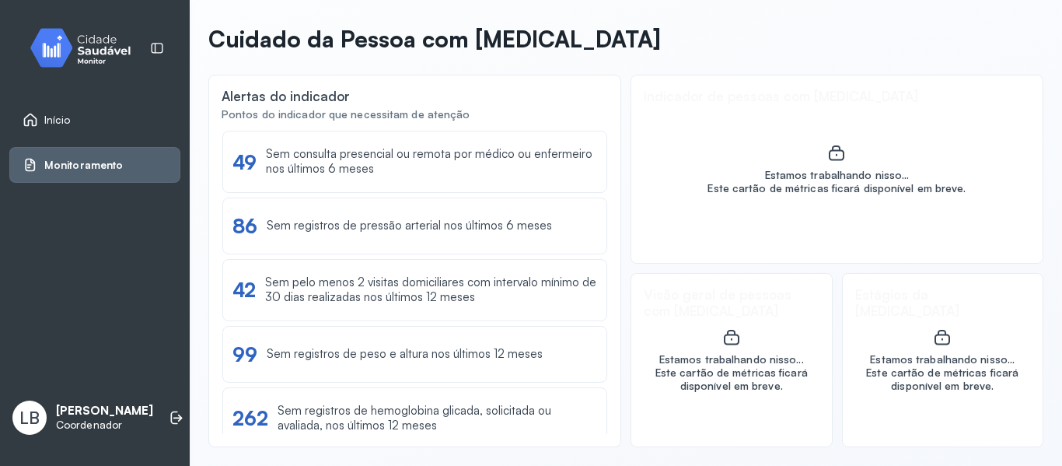
click at [76, 132] on div "Início" at bounding box center [94, 120] width 171 height 36
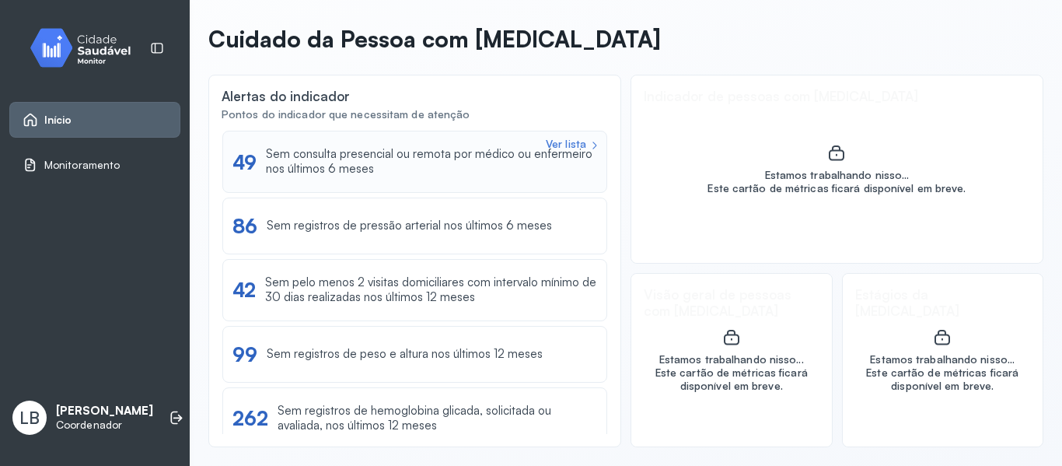
click at [387, 175] on div "Sem consulta presencial ou remota por médico ou enfermeiro nos últimos 6 meses" at bounding box center [431, 162] width 331 height 30
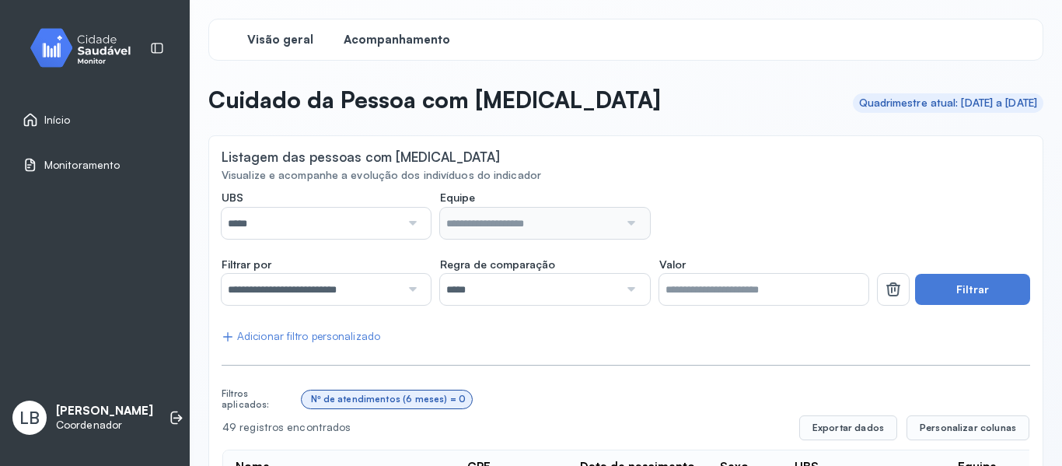
click at [260, 43] on span "Visão geral" at bounding box center [280, 40] width 66 height 15
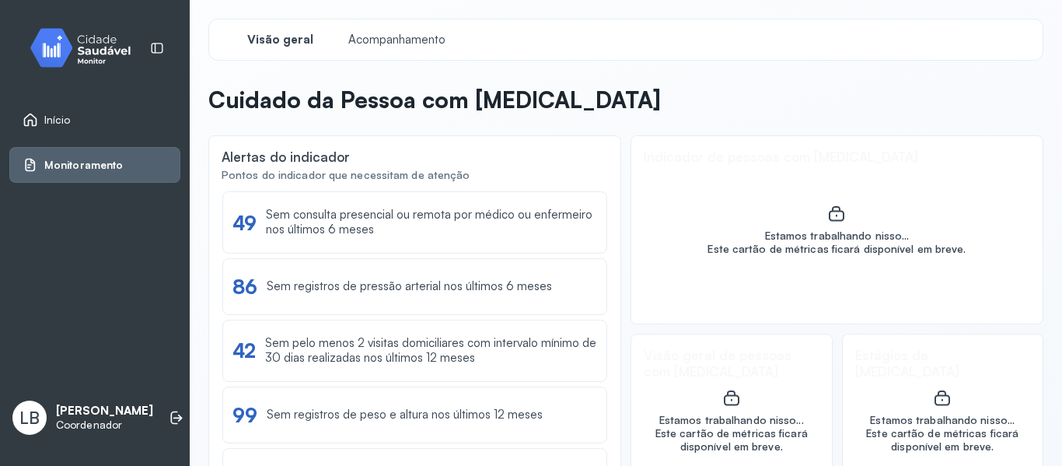
scroll to position [61, 0]
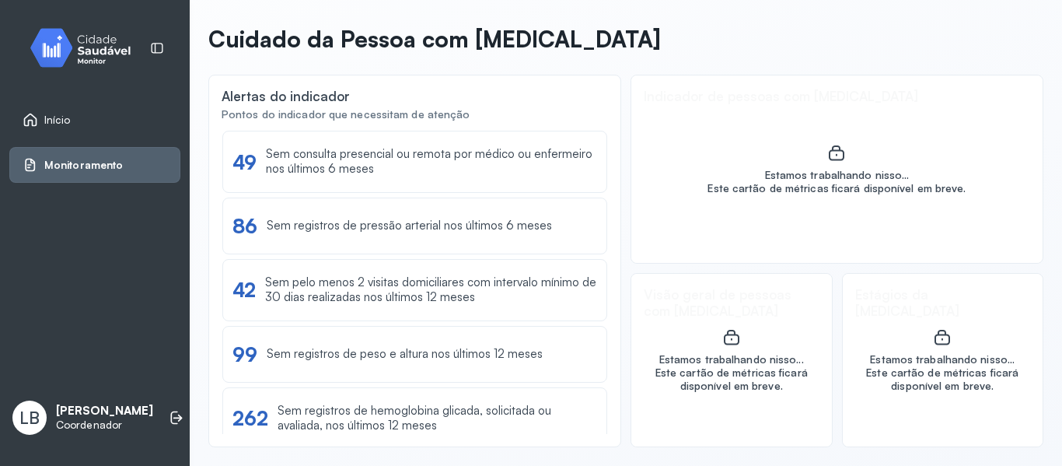
drag, startPoint x: 603, startPoint y: 240, endPoint x: 611, endPoint y: 392, distance: 151.9
click at [611, 392] on div "Alertas do indicador Pontos do indicador que necessitam de atenção Ver lista 49…" at bounding box center [414, 261] width 413 height 372
click at [606, 390] on div "Alertas do indicador Pontos do indicador que necessitam de atenção Ver lista 49…" at bounding box center [414, 261] width 413 height 372
drag, startPoint x: 603, startPoint y: 369, endPoint x: 603, endPoint y: 414, distance: 45.1
click at [603, 414] on div "Alertas do indicador Pontos do indicador que necessitam de atenção Ver lista 49…" at bounding box center [414, 261] width 413 height 372
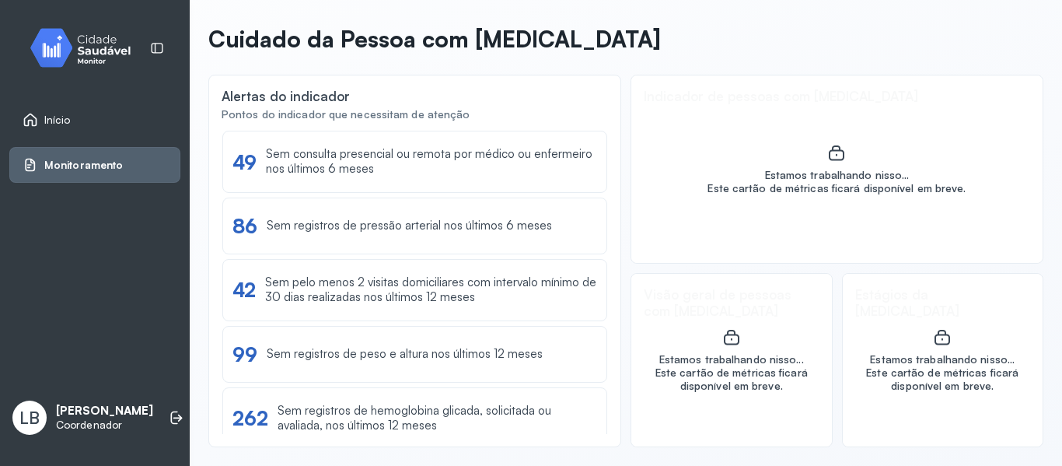
click at [603, 414] on div "Alertas do indicador Pontos do indicador que necessitam de atenção Ver lista 49…" at bounding box center [414, 261] width 413 height 372
click at [1011, 44] on header "Cuidado da Pessoa com [MEDICAL_DATA]" at bounding box center [625, 42] width 835 height 34
click at [80, 172] on div "Monitoramento" at bounding box center [73, 165] width 100 height 16
click at [82, 166] on span "Monitoramento" at bounding box center [83, 165] width 79 height 13
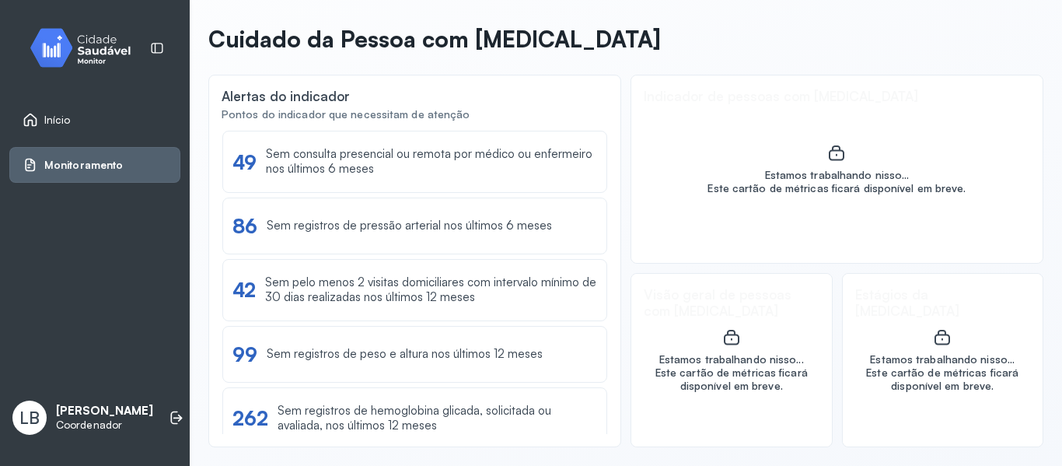
click at [79, 124] on link "Início" at bounding box center [95, 120] width 145 height 16
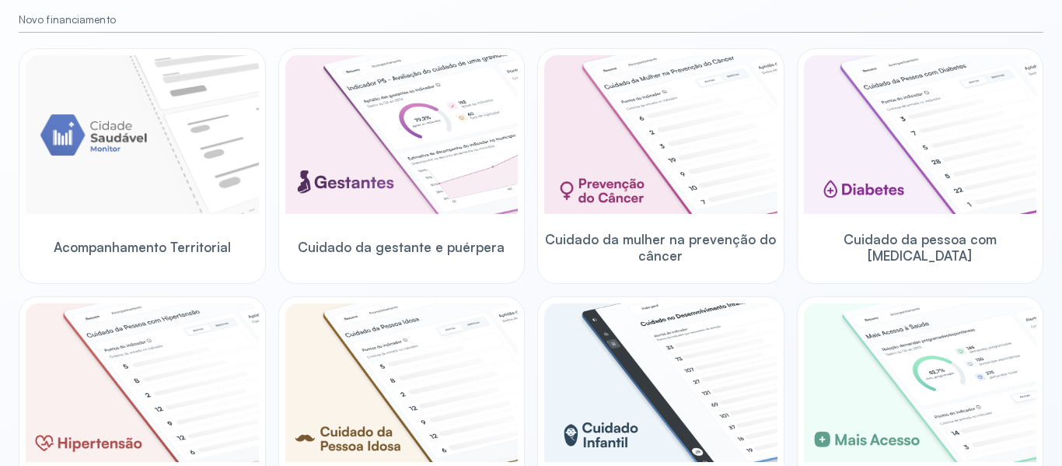
scroll to position [568, 0]
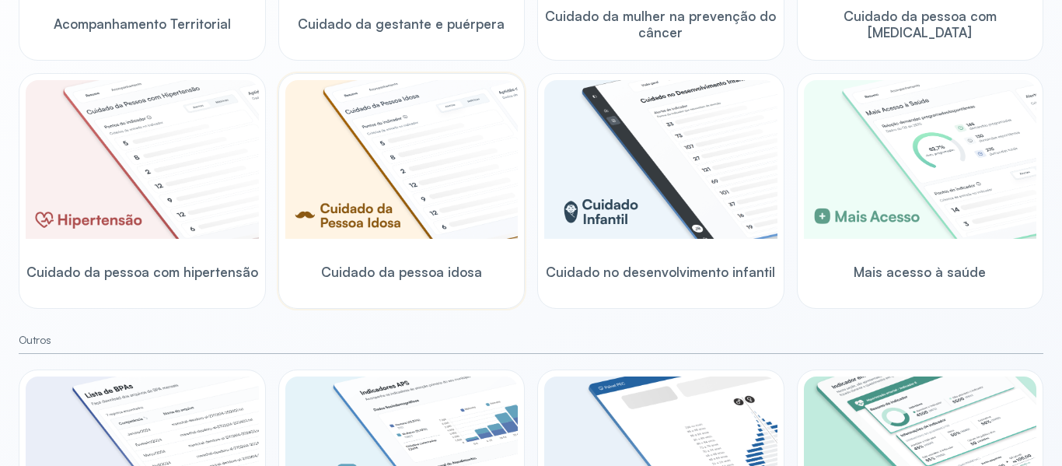
scroll to position [311, 0]
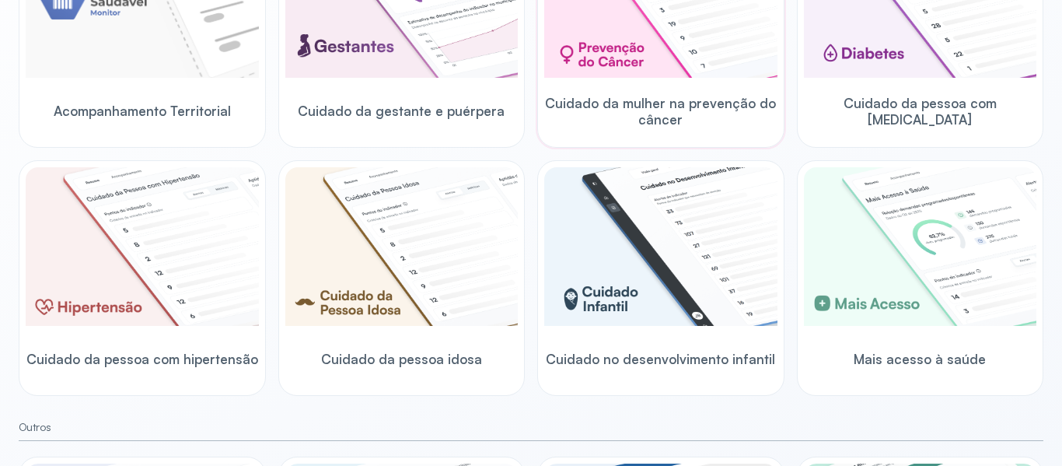
click at [613, 88] on div "Cuidado da mulher na prevenção do câncer" at bounding box center [660, 111] width 233 height 60
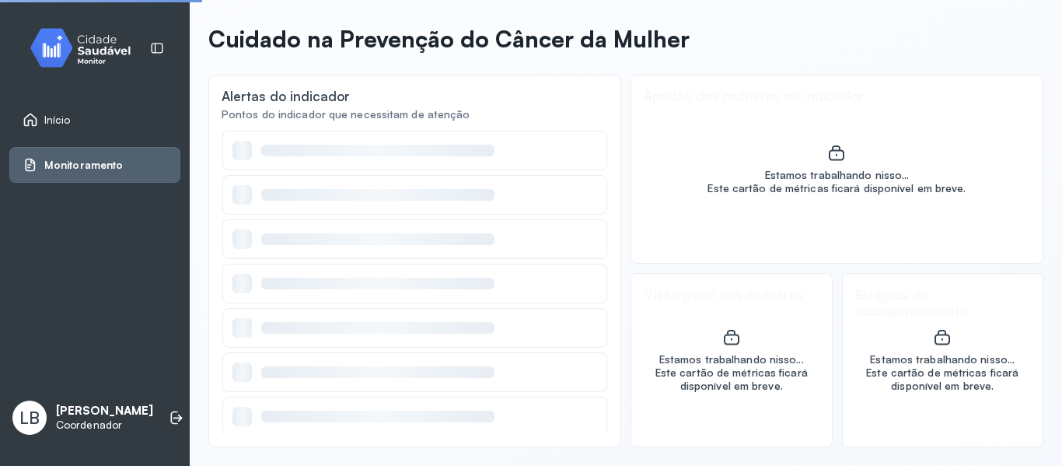
scroll to position [61, 0]
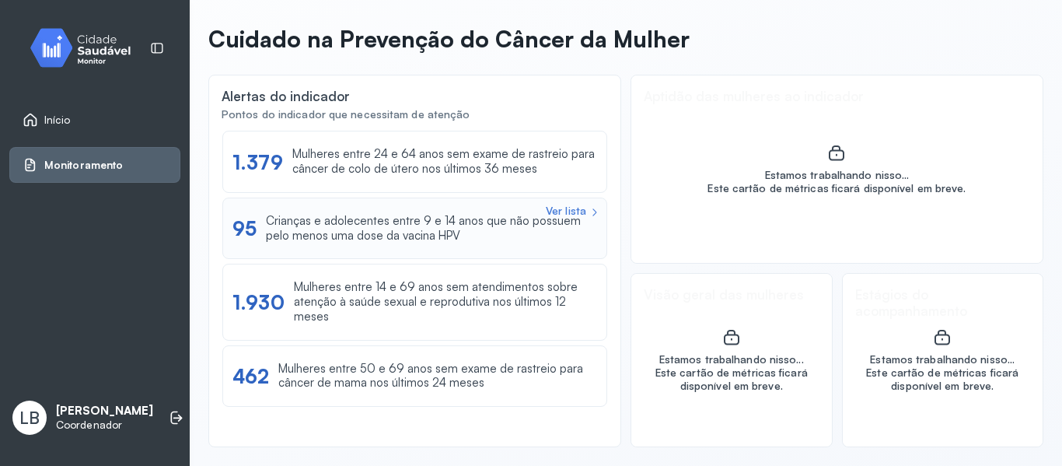
click at [429, 236] on div "Crianças e adolecentes entre 9 e 14 anos que não possuem pelo menos uma dose da…" at bounding box center [431, 229] width 331 height 30
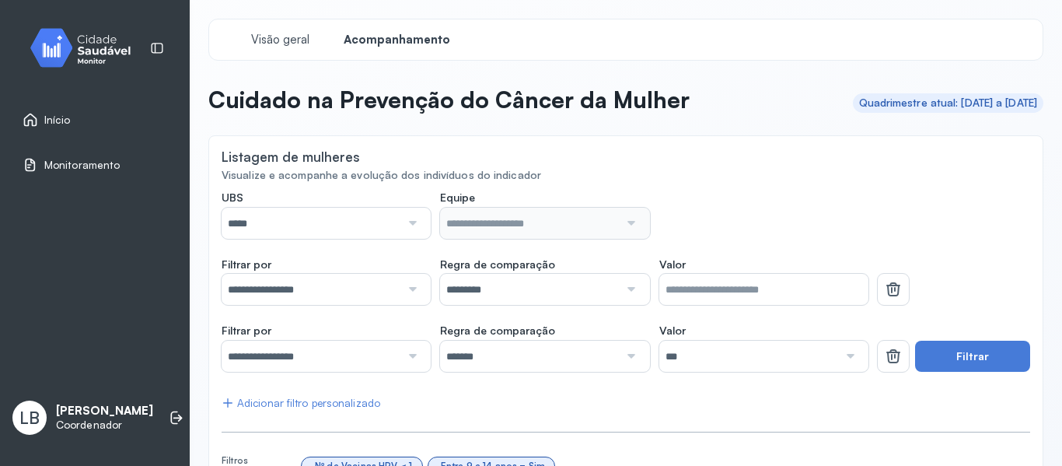
click at [409, 225] on div at bounding box center [410, 223] width 21 height 31
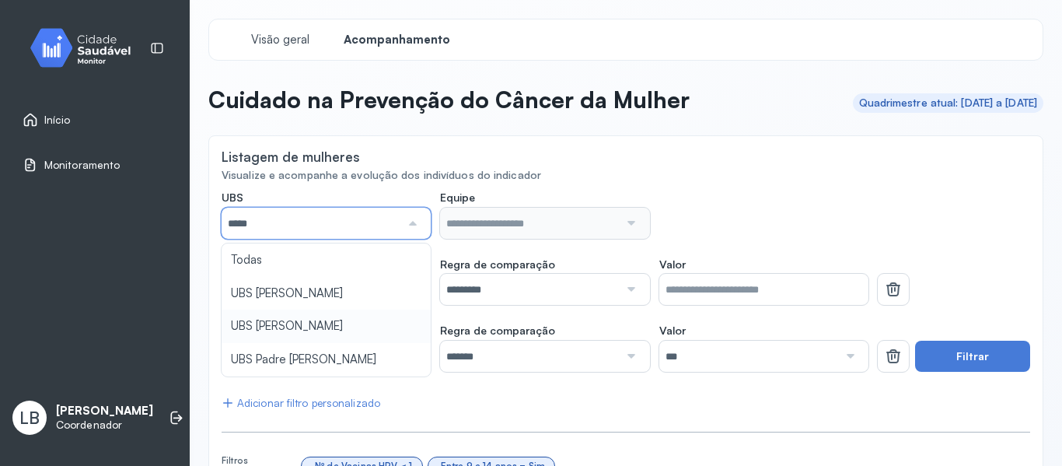
type input "*****"
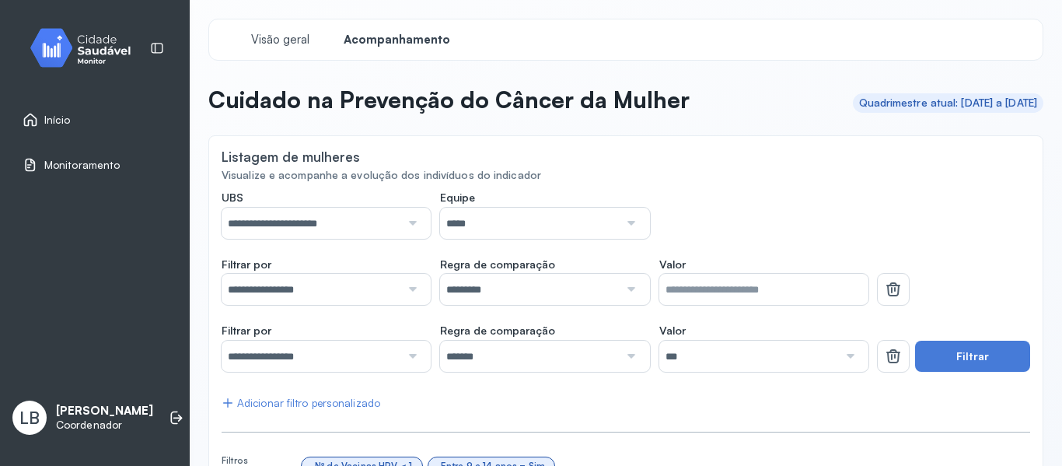
click at [485, 230] on input "*****" at bounding box center [529, 223] width 179 height 31
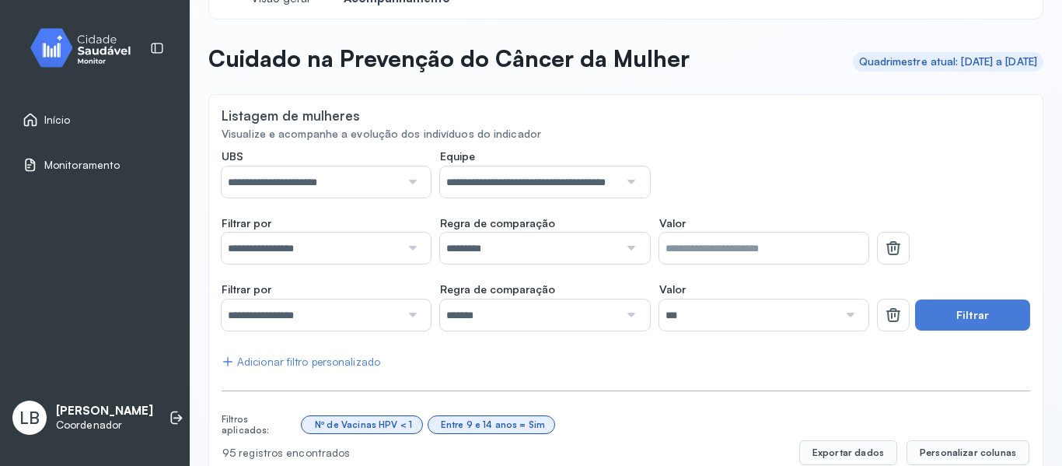
scroll to position [78, 0]
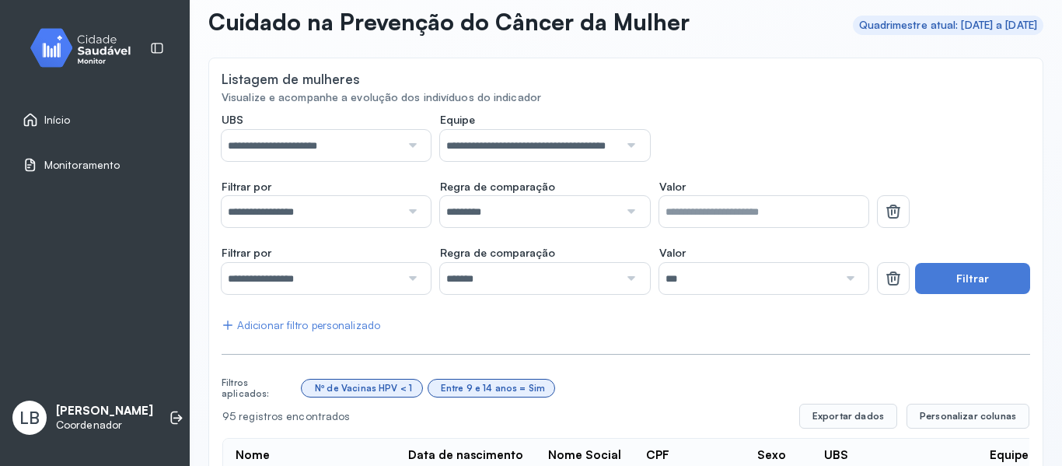
click at [619, 213] on div at bounding box center [629, 211] width 21 height 31
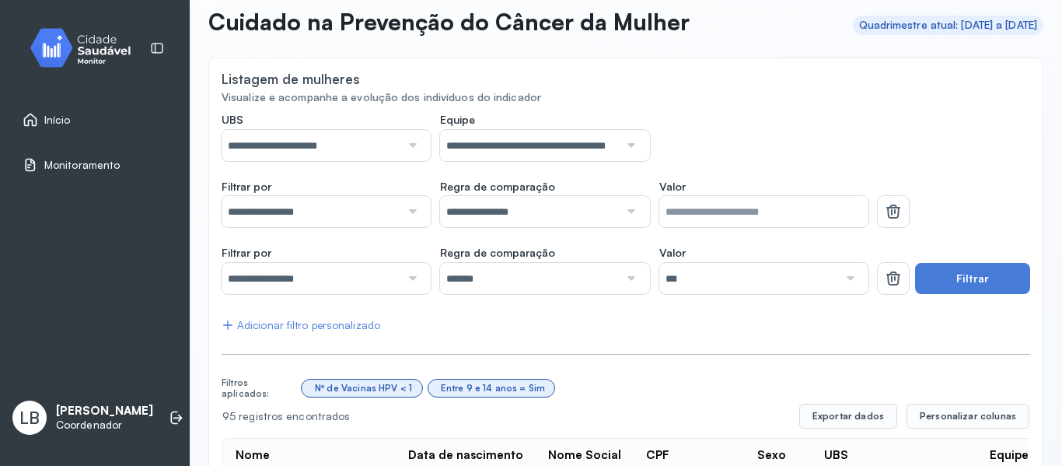
click at [850, 282] on div "***" at bounding box center [763, 278] width 209 height 31
click at [923, 271] on button "Filtrar" at bounding box center [972, 278] width 115 height 31
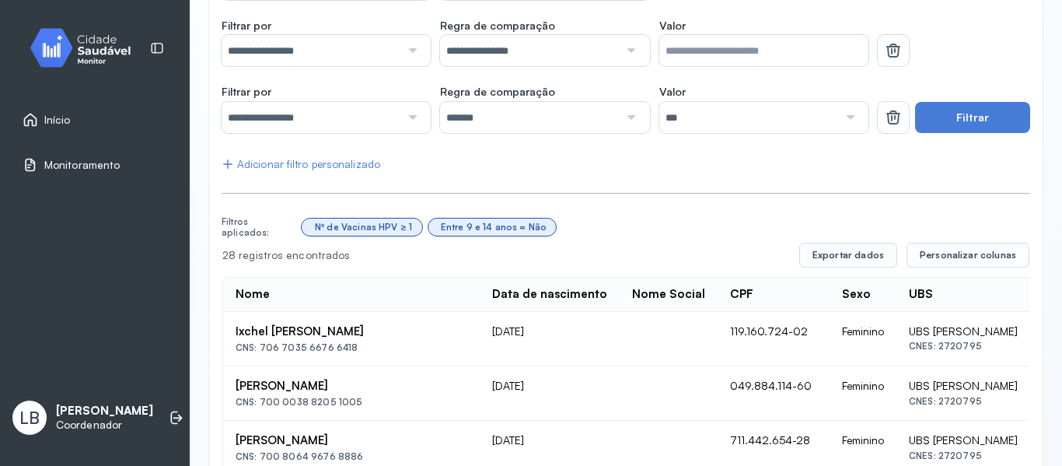
scroll to position [389, 0]
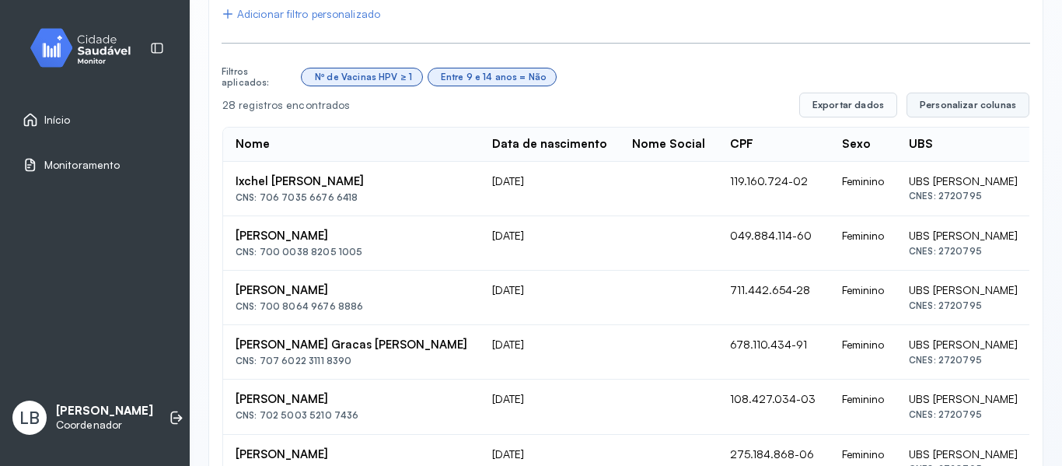
click at [976, 109] on span "Personalizar colunas" at bounding box center [968, 105] width 96 height 12
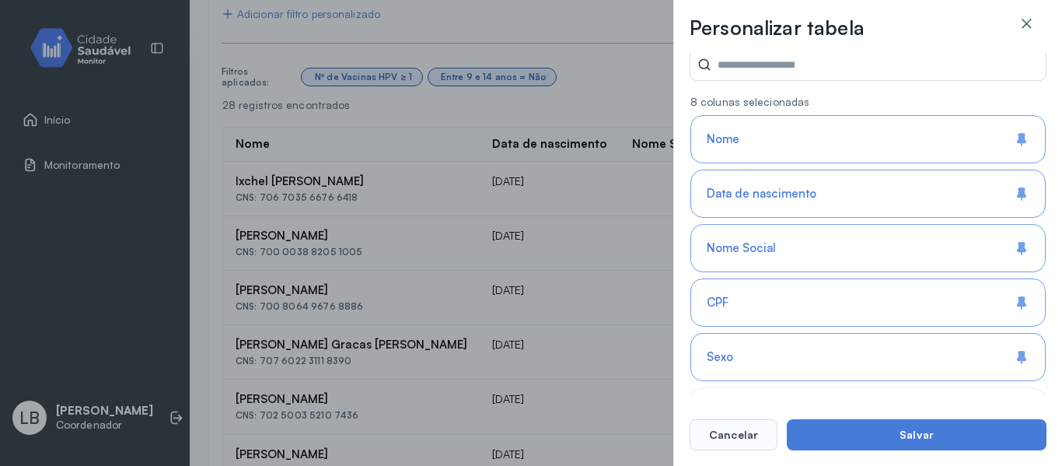
scroll to position [156, 0]
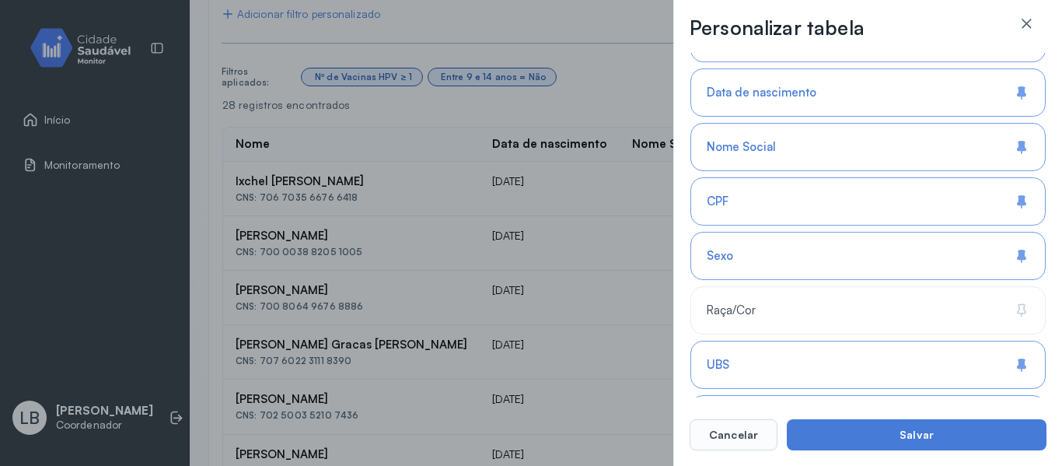
click at [855, 132] on div "Nome Social" at bounding box center [867, 147] width 355 height 48
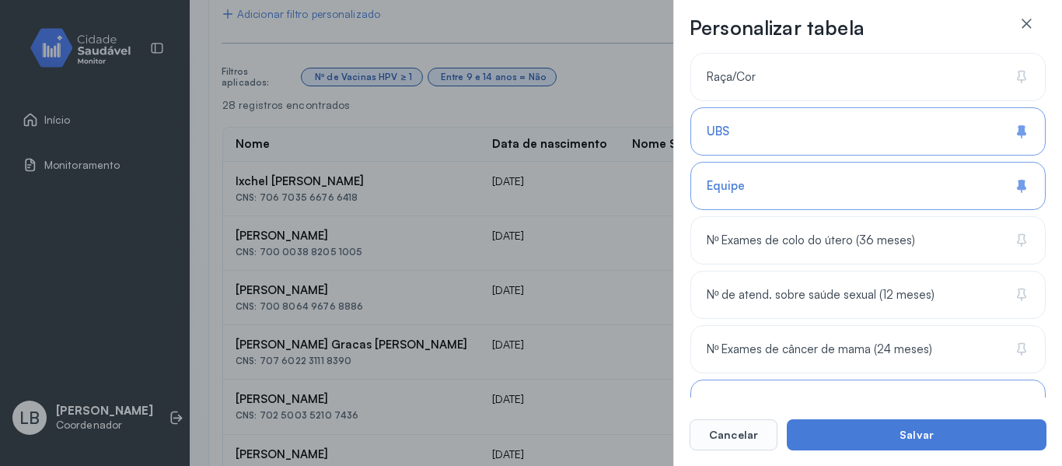
drag, startPoint x: 771, startPoint y: 180, endPoint x: 765, endPoint y: 163, distance: 18.0
click at [770, 180] on div "Equipe" at bounding box center [867, 186] width 355 height 48
click at [767, 135] on div "UBS" at bounding box center [867, 131] width 355 height 48
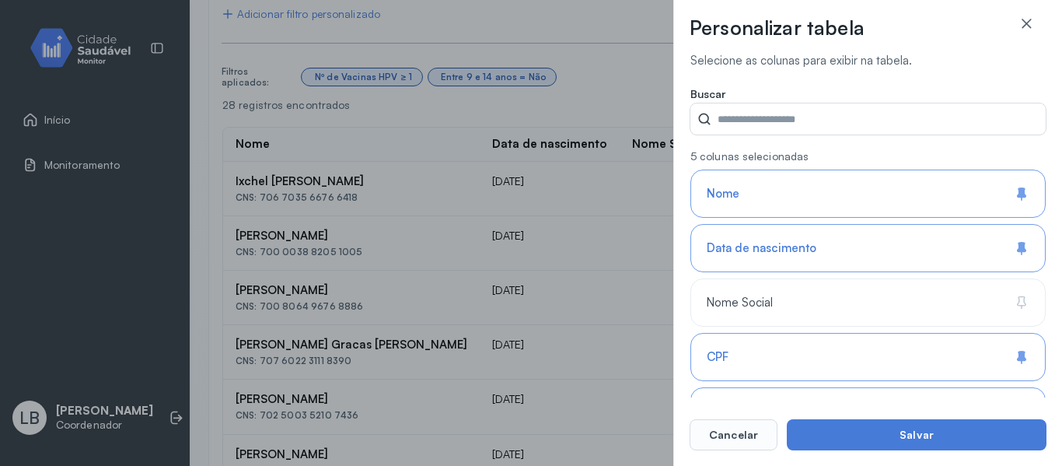
scroll to position [233, 0]
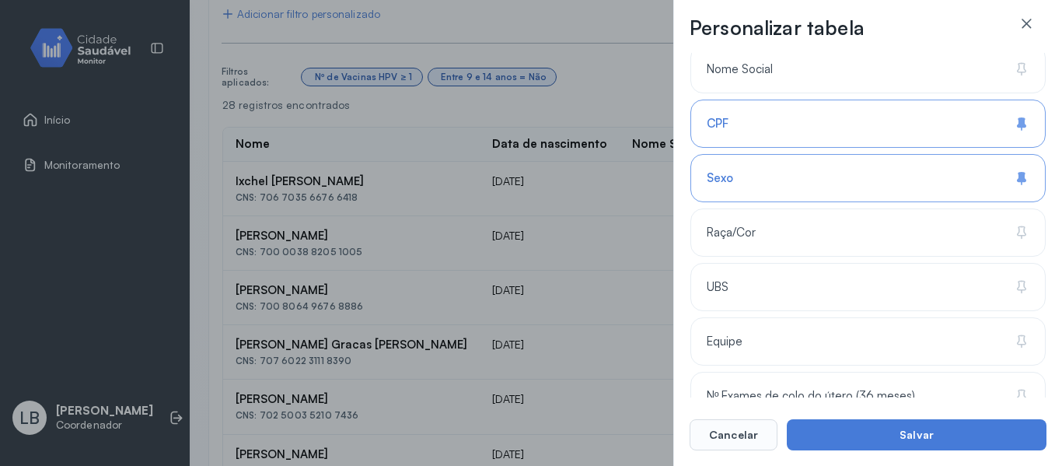
click at [760, 178] on div "Sexo" at bounding box center [867, 178] width 355 height 48
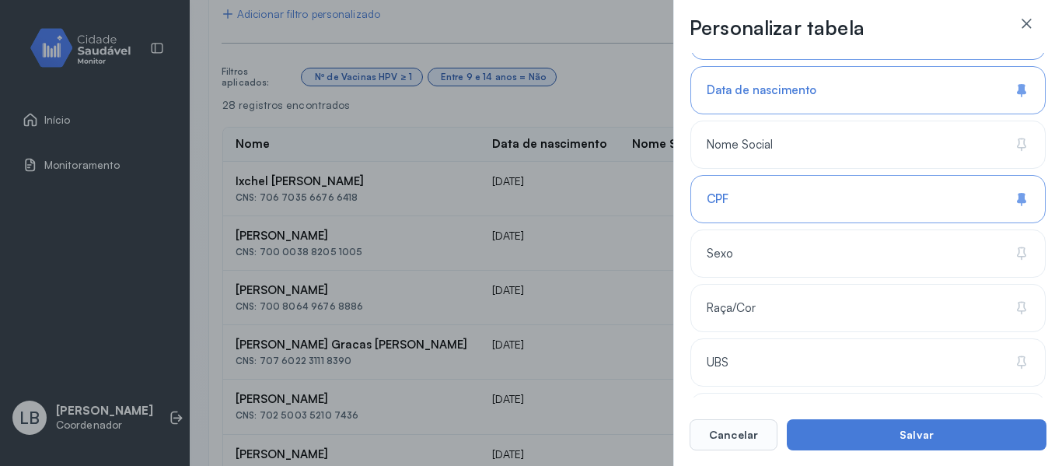
scroll to position [0, 0]
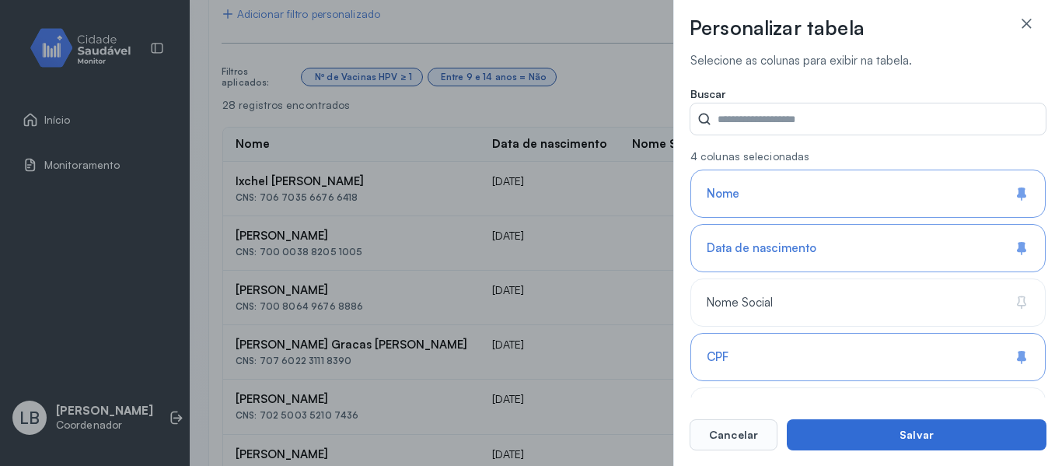
click at [866, 429] on button "Salvar" at bounding box center [917, 434] width 260 height 31
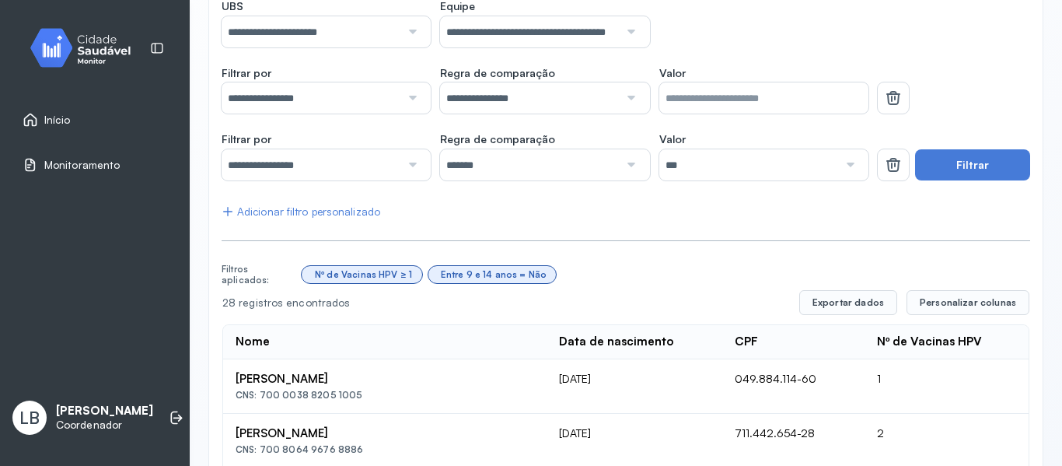
scroll to position [164, 0]
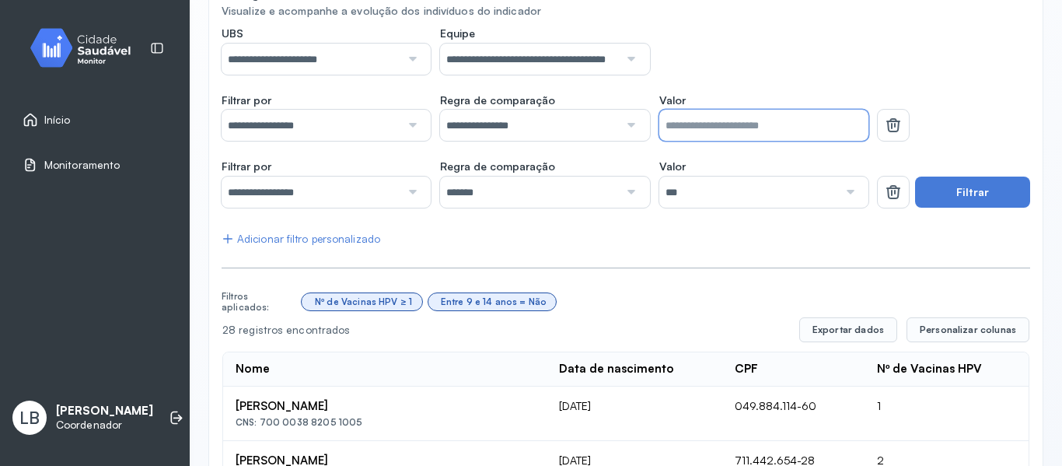
drag, startPoint x: 837, startPoint y: 135, endPoint x: 652, endPoint y: 118, distance: 185.8
click at [659, 118] on input "*" at bounding box center [763, 125] width 209 height 31
type input "*"
click at [975, 198] on button "Filtrar" at bounding box center [972, 192] width 115 height 31
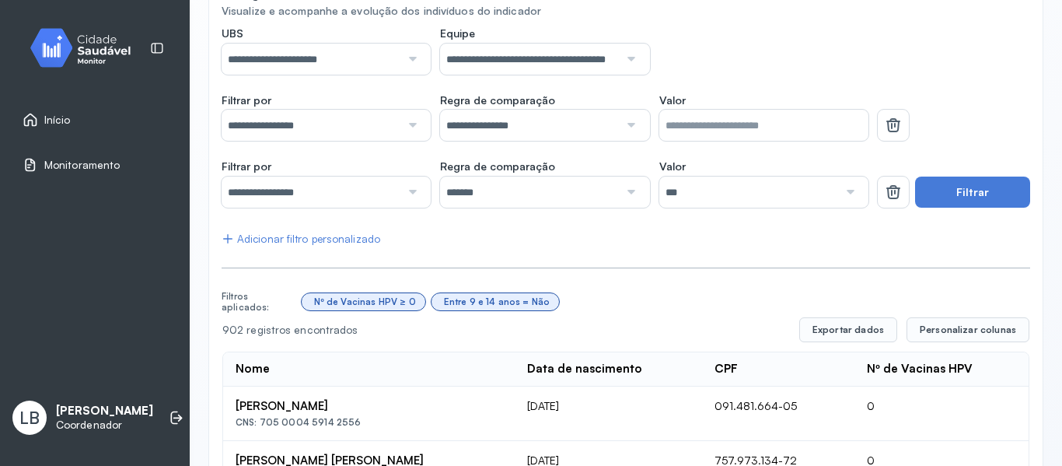
click at [838, 194] on div at bounding box center [848, 192] width 21 height 31
click at [915, 194] on button "Filtrar" at bounding box center [972, 192] width 115 height 31
click at [625, 121] on div at bounding box center [629, 125] width 21 height 31
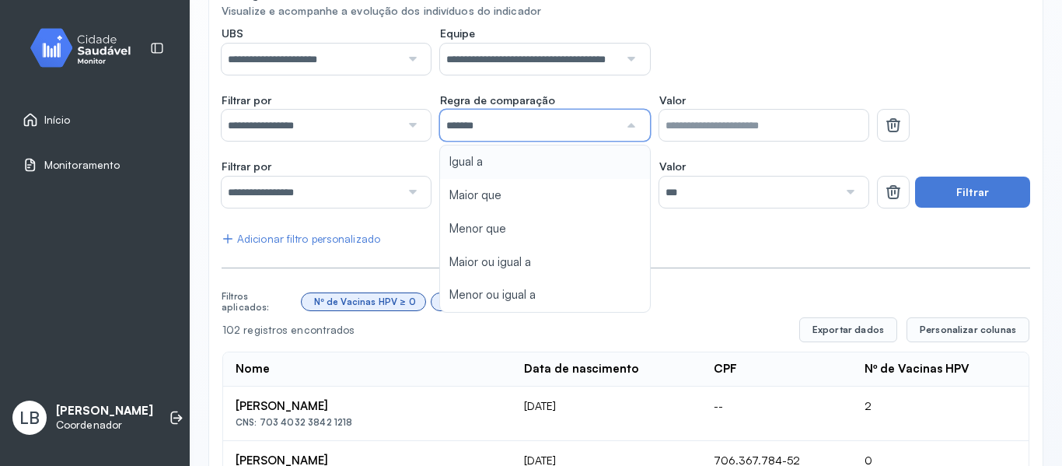
drag, startPoint x: 516, startPoint y: 170, endPoint x: 526, endPoint y: 168, distance: 9.6
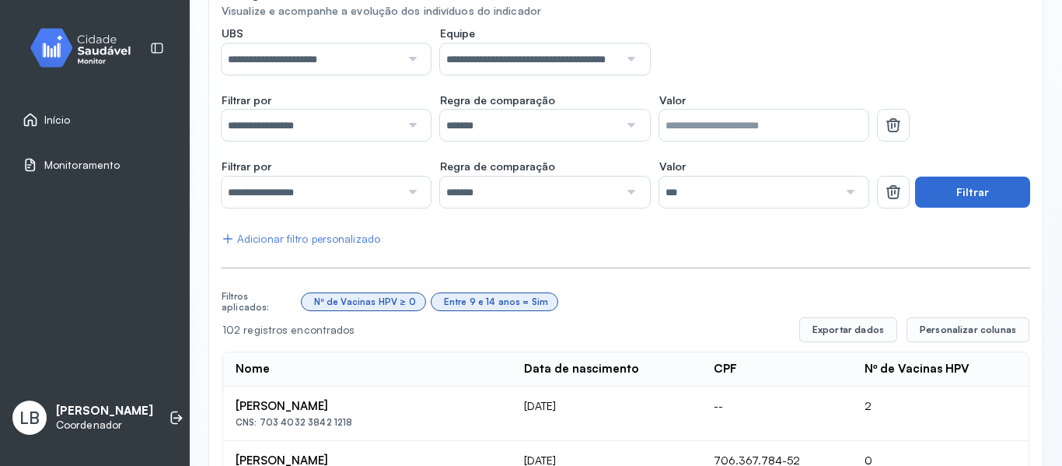
click at [982, 207] on button "Filtrar" at bounding box center [972, 192] width 115 height 31
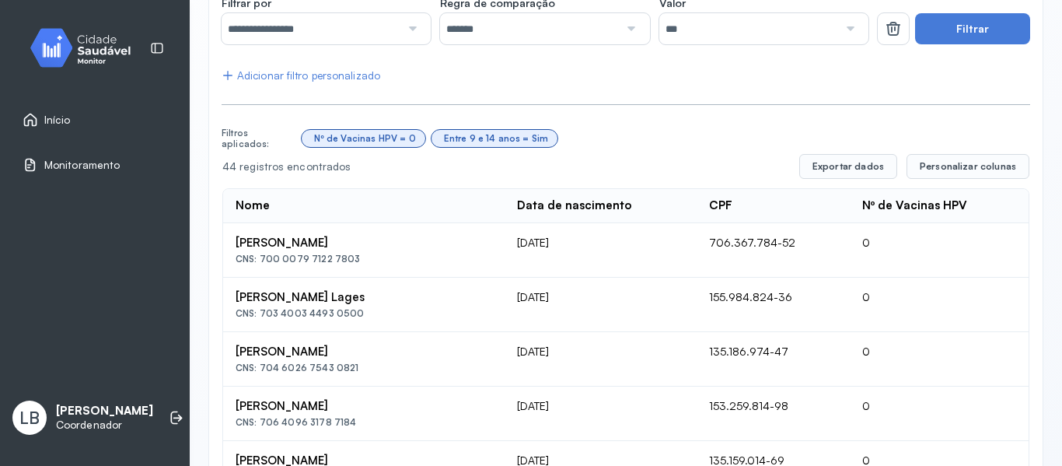
scroll to position [320, 0]
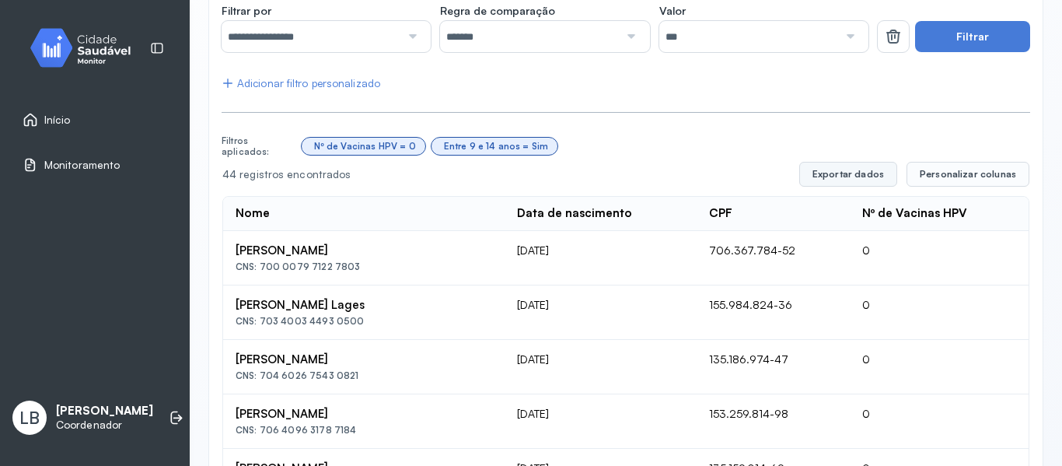
click at [844, 174] on button "Exportar dados" at bounding box center [848, 174] width 98 height 25
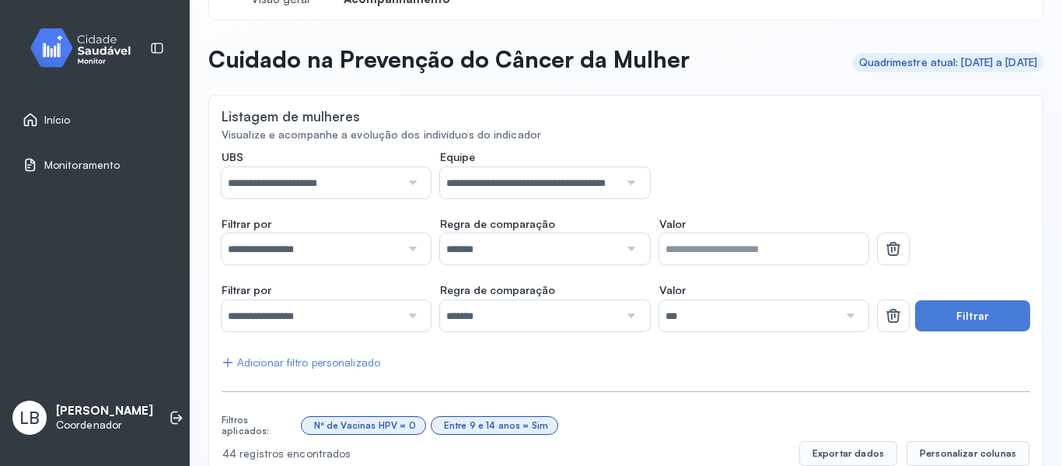
scroll to position [0, 0]
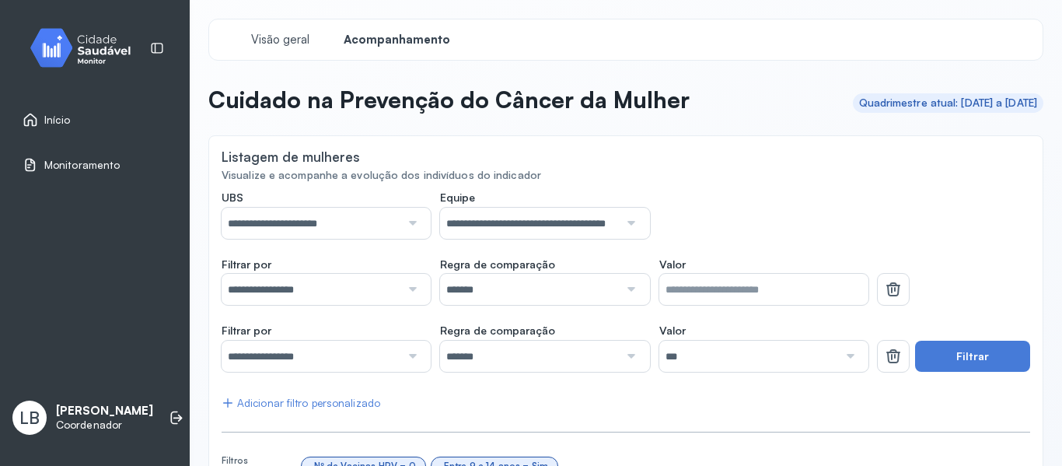
click at [391, 217] on input "**********" at bounding box center [311, 223] width 179 height 31
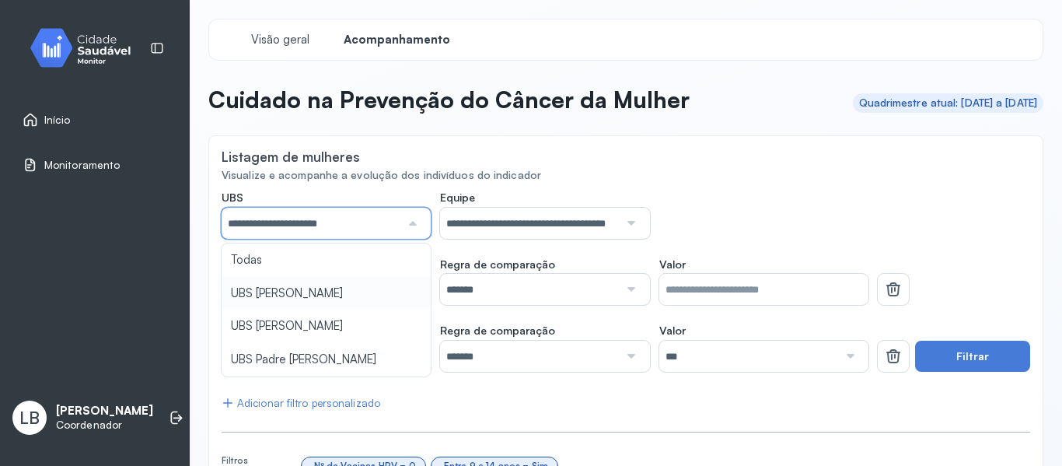
type input "*****"
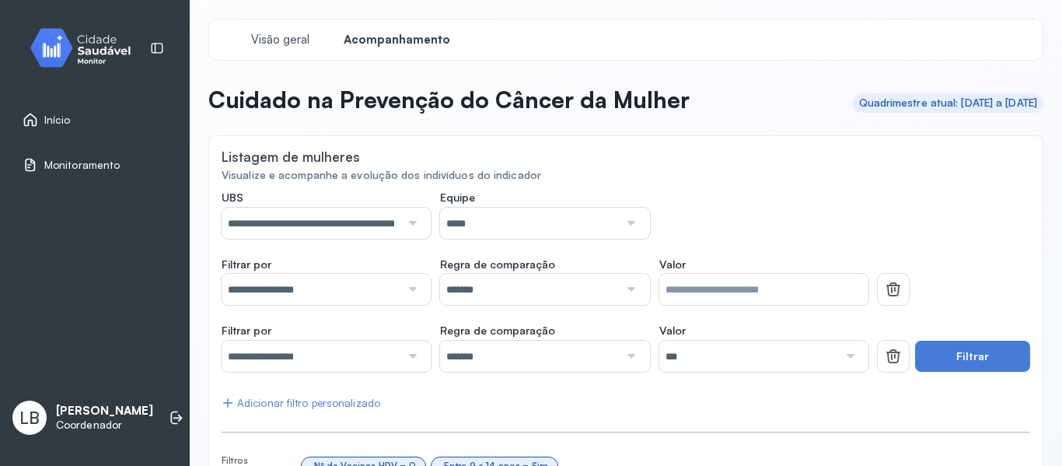
click at [506, 225] on input "*****" at bounding box center [529, 223] width 179 height 31
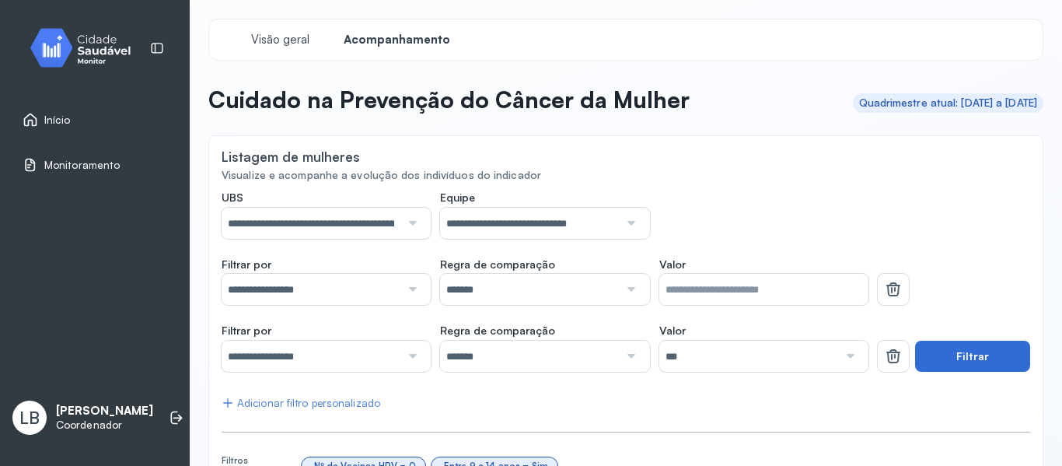
click at [963, 345] on button "Filtrar" at bounding box center [972, 356] width 115 height 31
click at [940, 369] on button "Filtrar" at bounding box center [972, 356] width 115 height 31
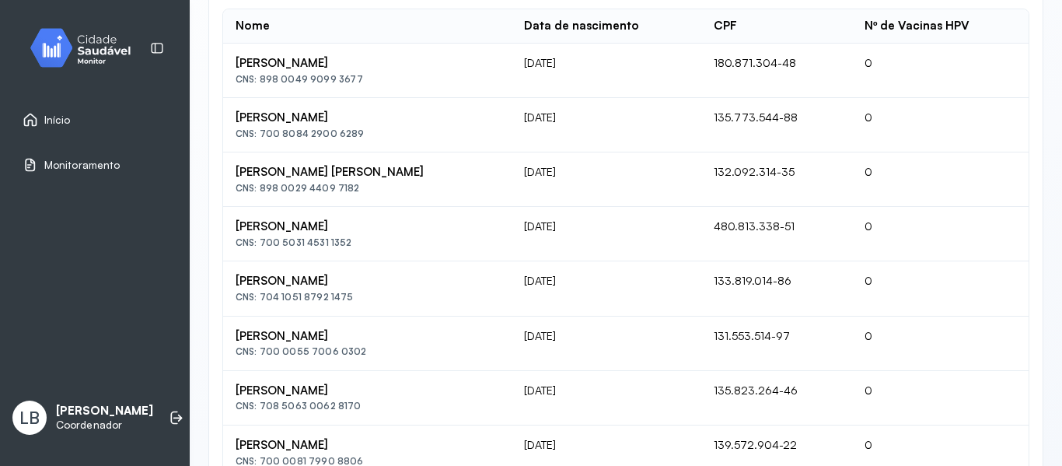
scroll to position [320, 0]
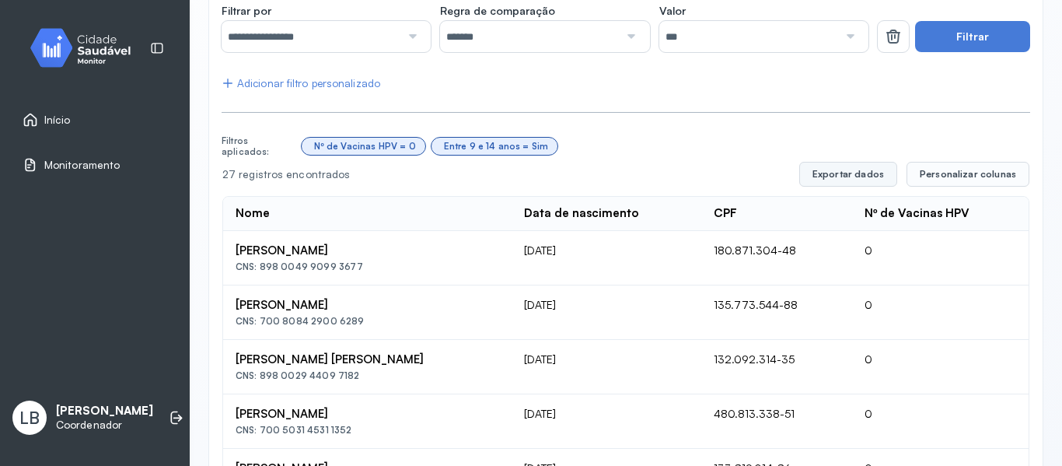
click at [827, 170] on button "Exportar dados" at bounding box center [848, 174] width 98 height 25
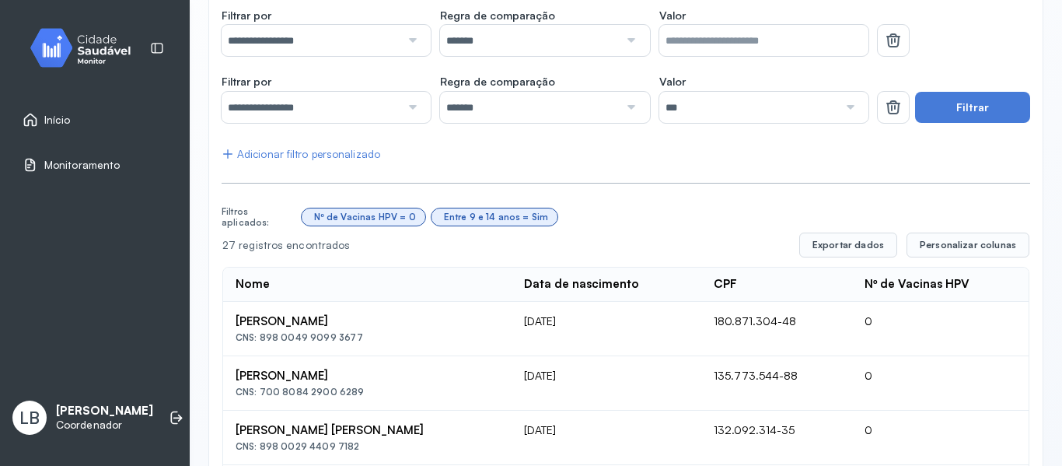
scroll to position [0, 0]
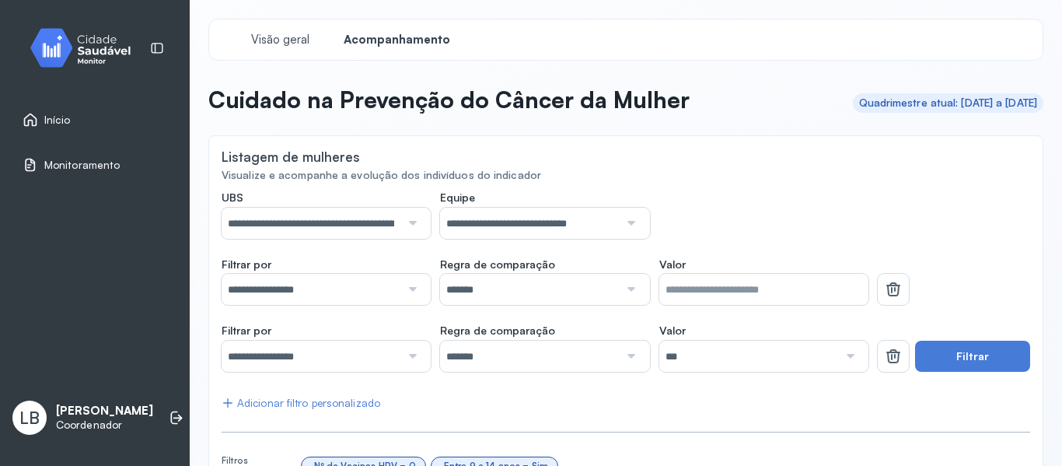
click at [404, 229] on div at bounding box center [410, 223] width 21 height 31
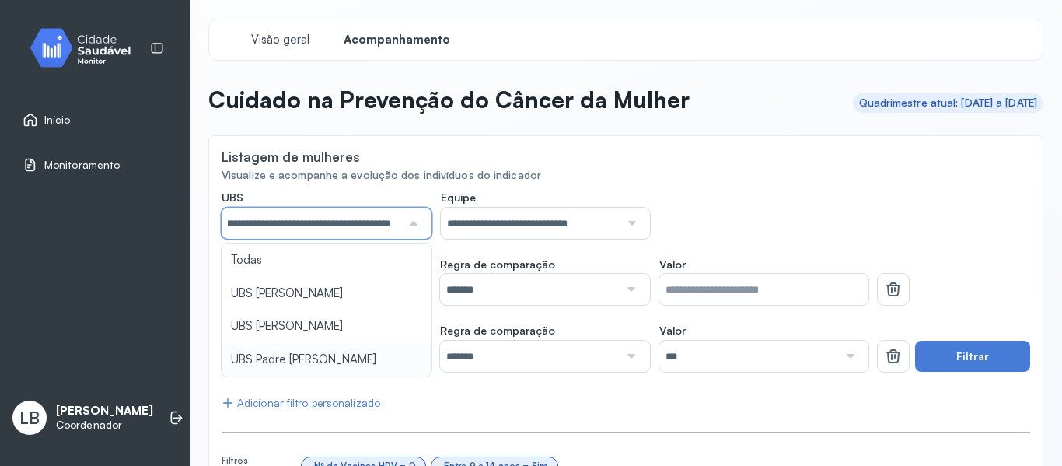
type input "*****"
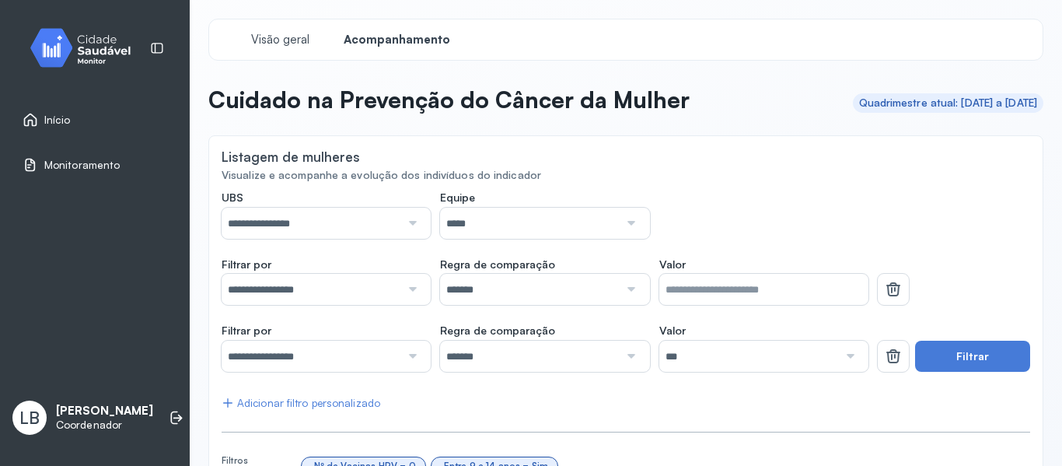
drag, startPoint x: 327, startPoint y: 372, endPoint x: 336, endPoint y: 355, distance: 20.2
click at [555, 220] on input "*****" at bounding box center [529, 223] width 179 height 31
click at [919, 365] on button "Filtrar" at bounding box center [972, 356] width 115 height 31
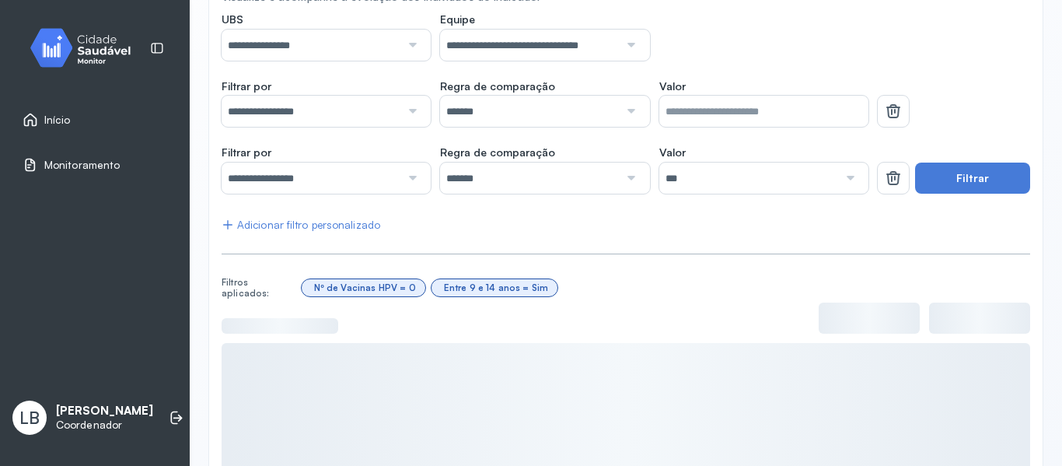
scroll to position [320, 0]
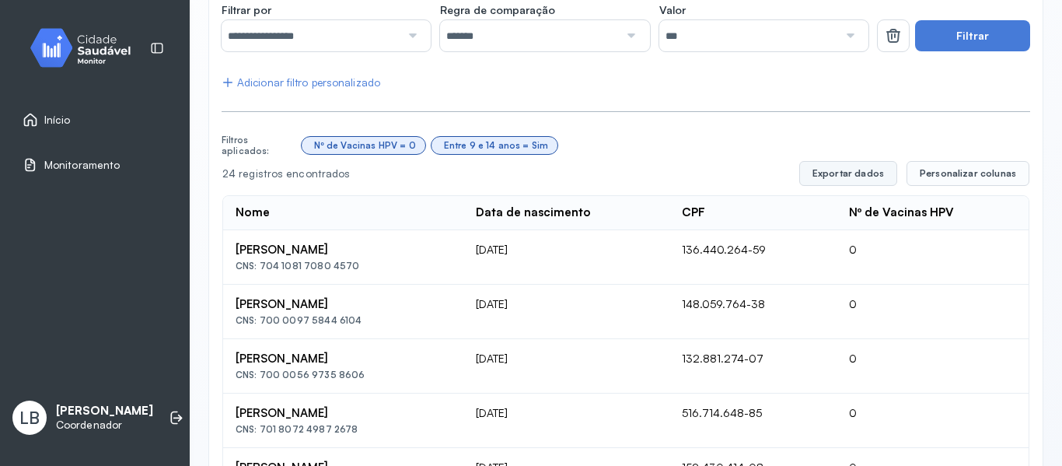
click at [863, 177] on button "Exportar dados" at bounding box center [848, 173] width 98 height 25
